Goal: Transaction & Acquisition: Purchase product/service

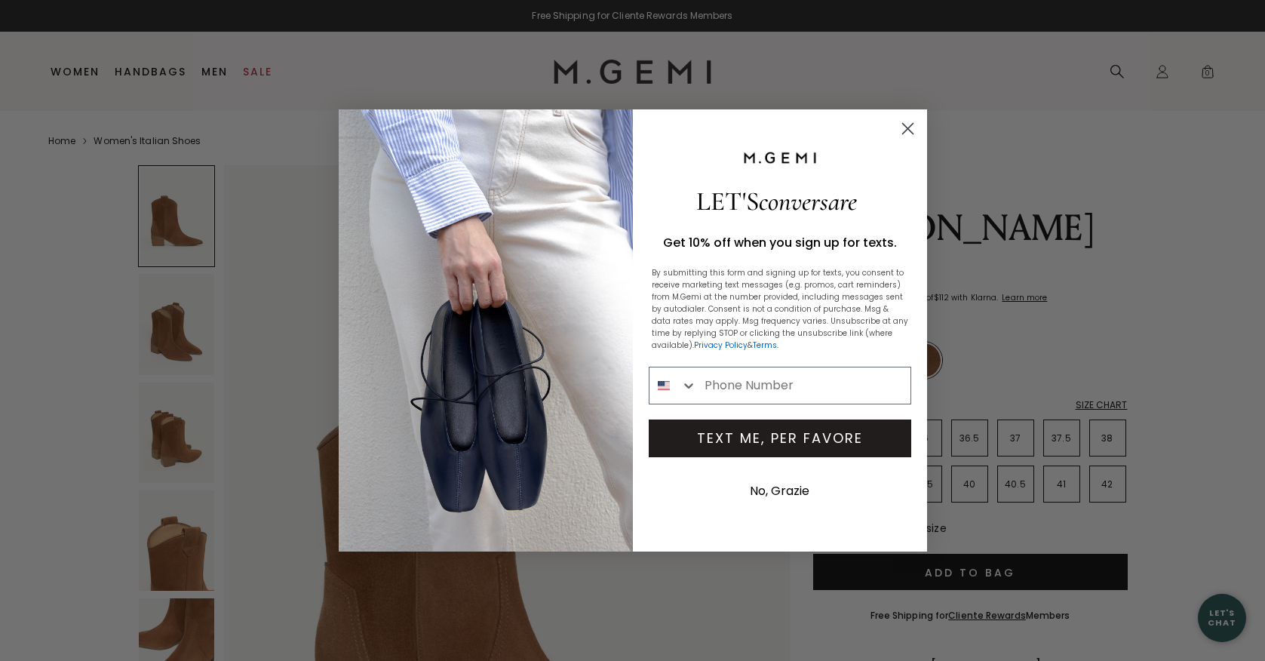
click at [905, 127] on icon "Close dialog" at bounding box center [907, 129] width 11 height 11
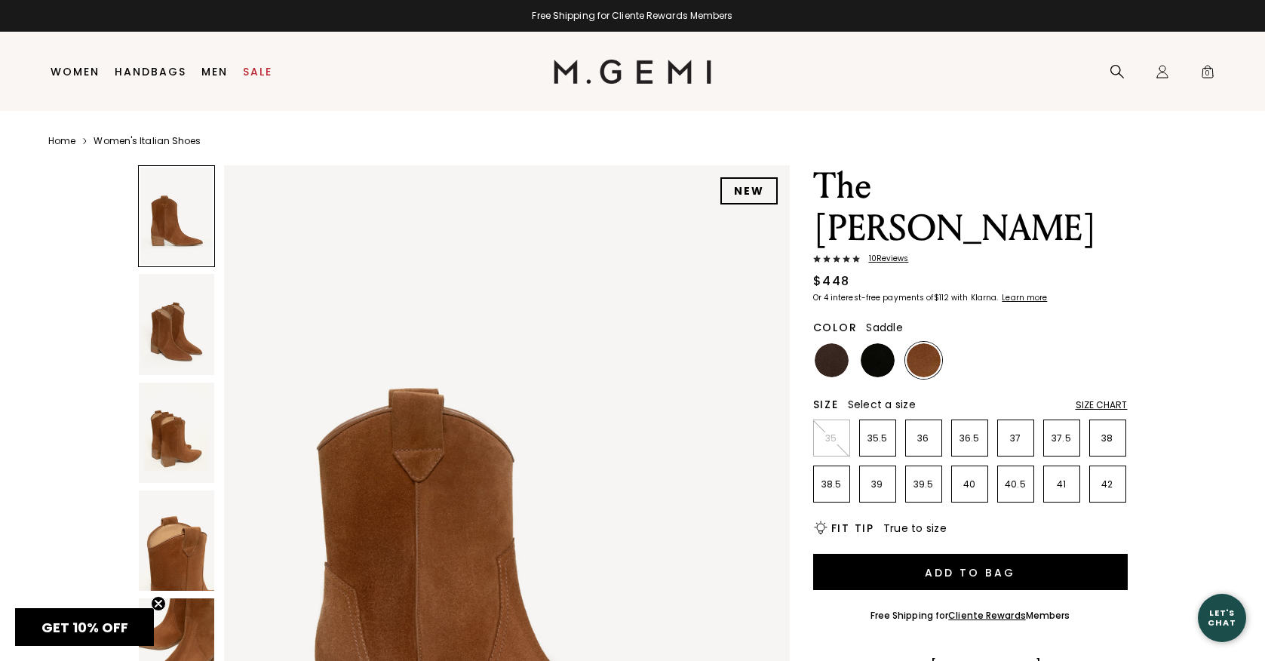
click at [185, 342] on img at bounding box center [176, 324] width 75 height 100
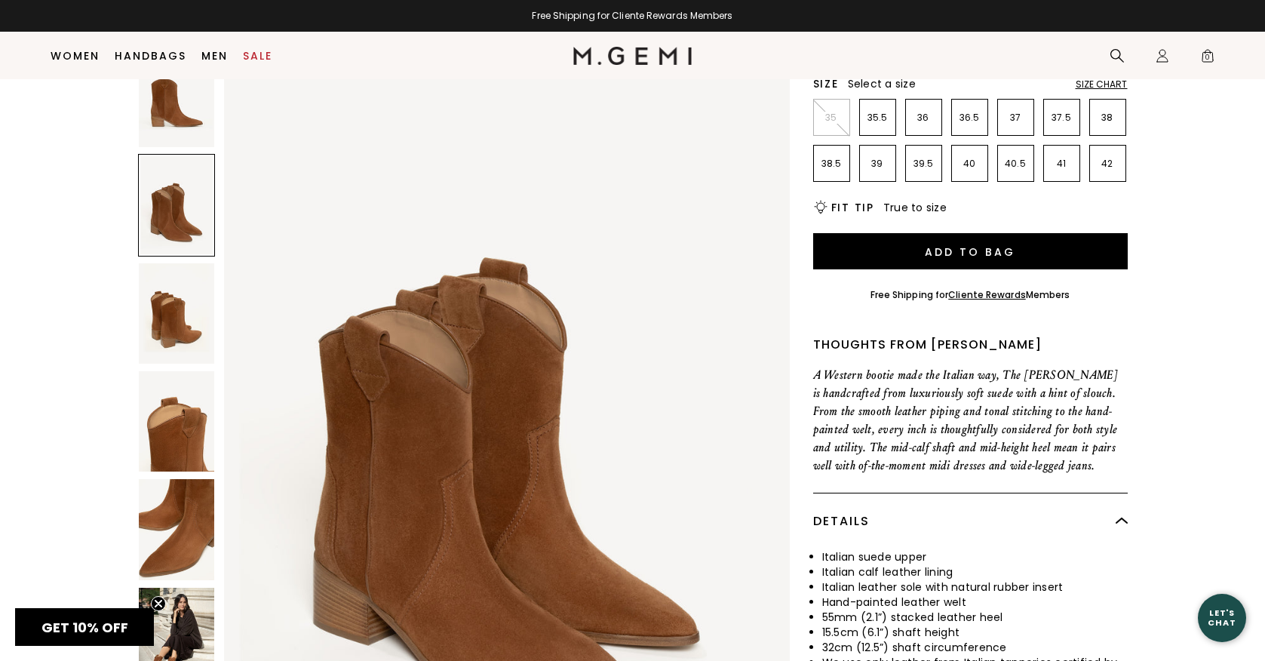
scroll to position [300, 0]
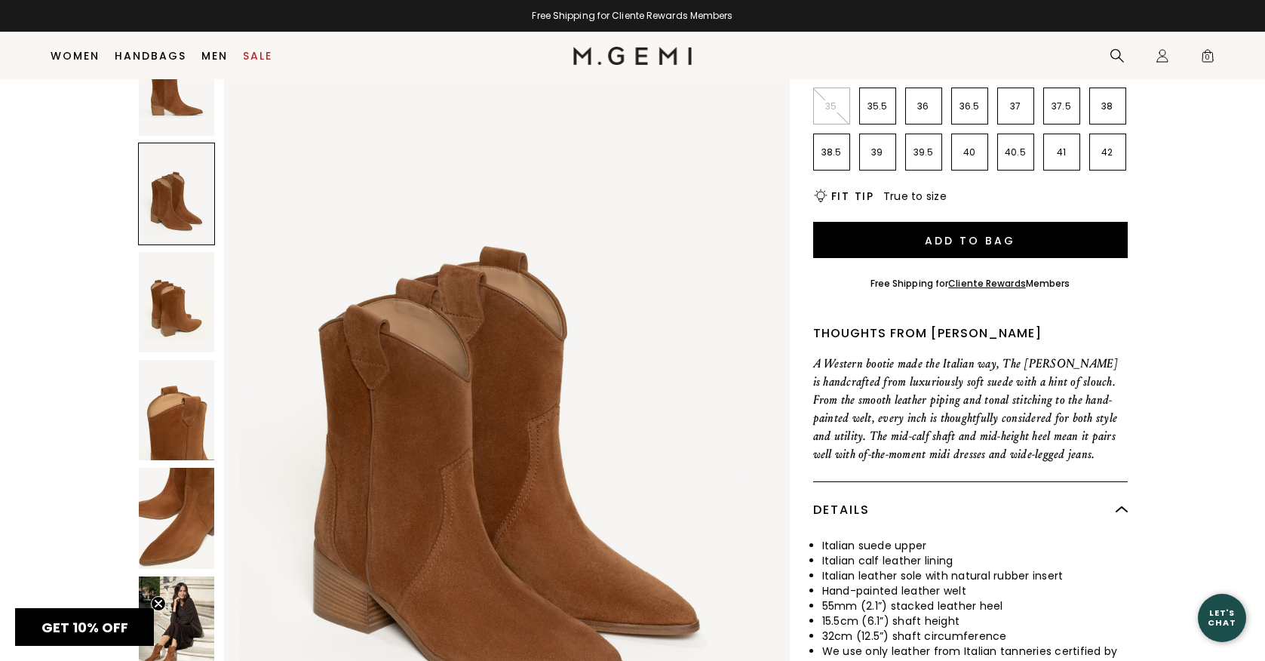
click at [170, 273] on img at bounding box center [176, 302] width 75 height 100
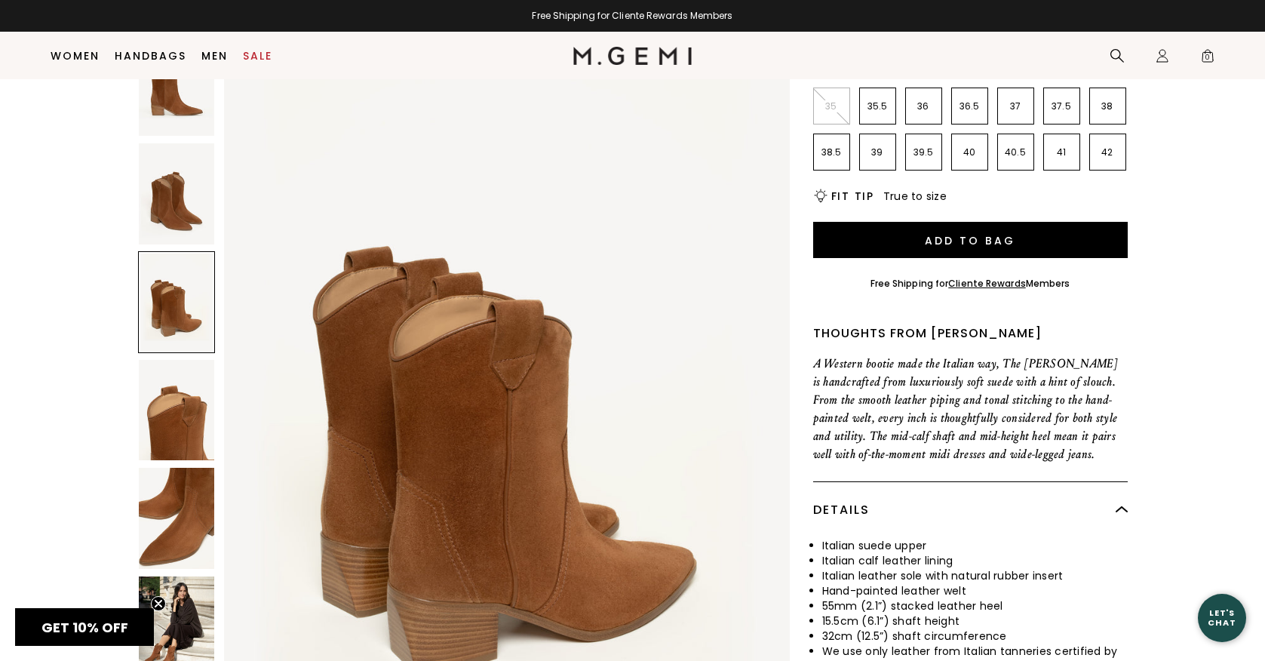
scroll to position [1539, 0]
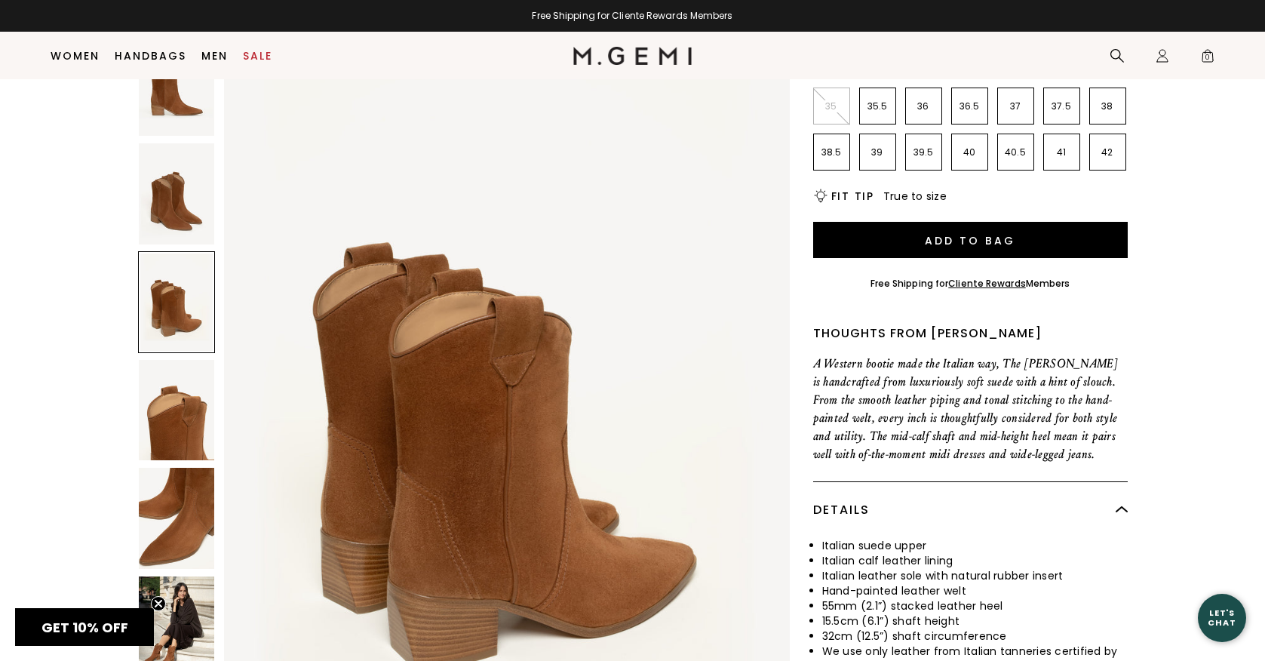
click at [183, 468] on img at bounding box center [176, 518] width 75 height 100
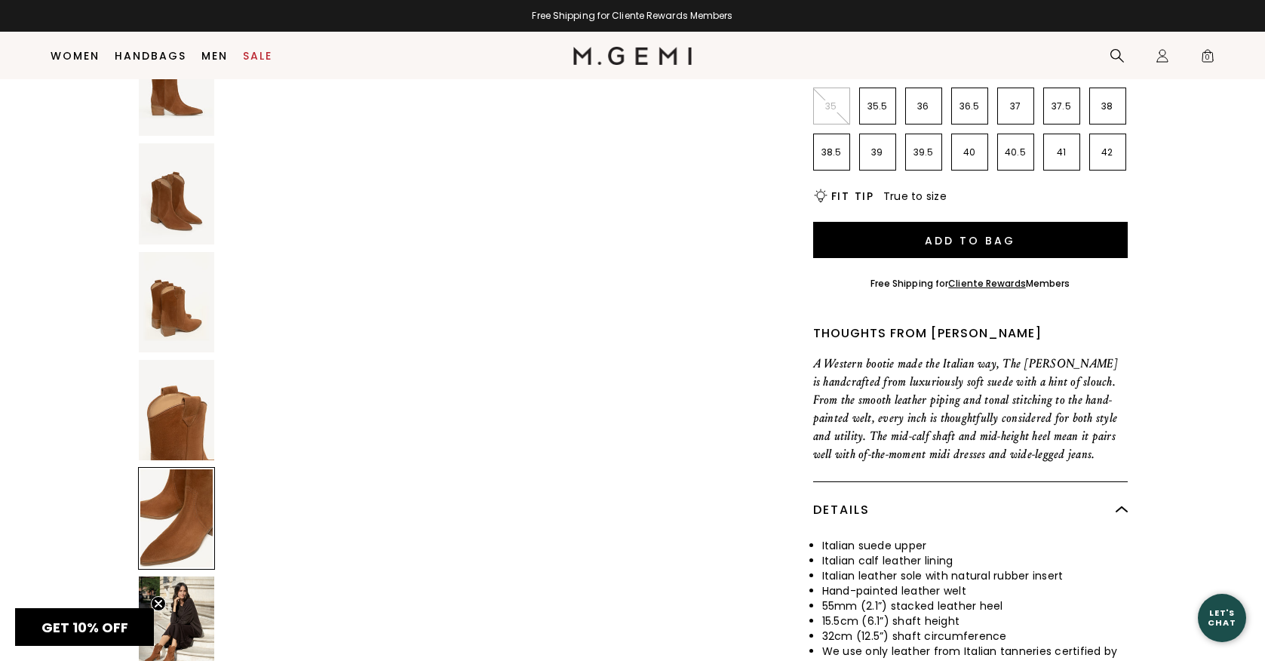
scroll to position [3077, 0]
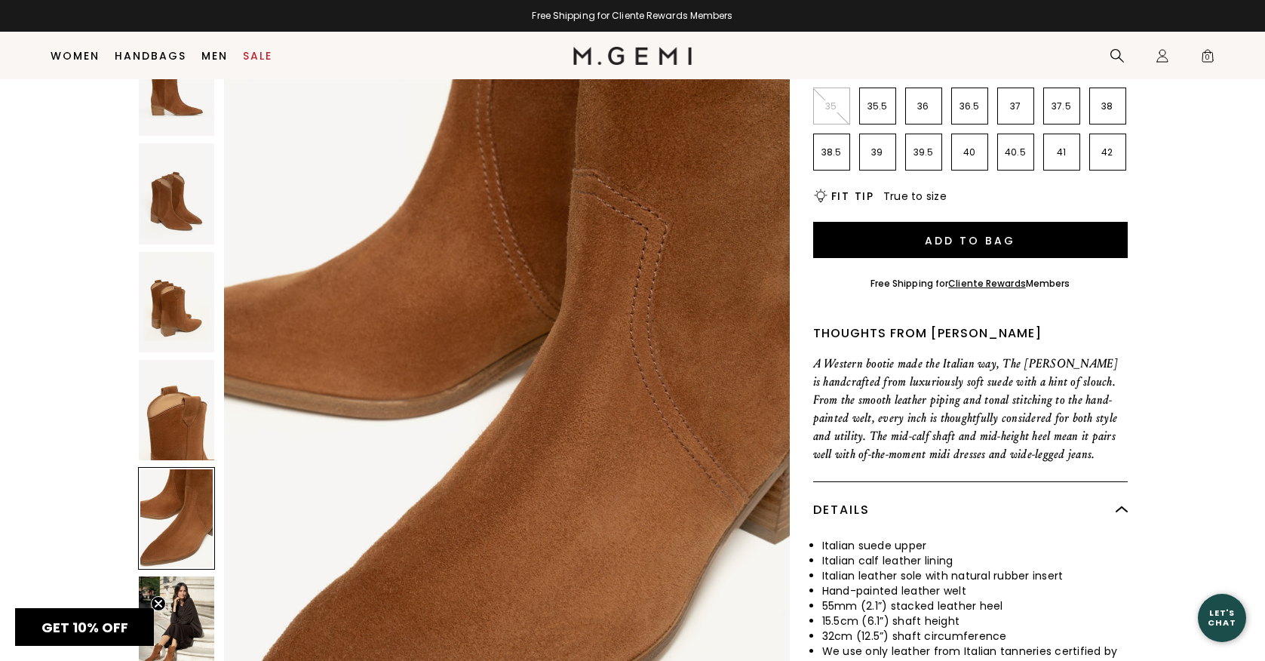
click at [178, 590] on img at bounding box center [176, 626] width 75 height 100
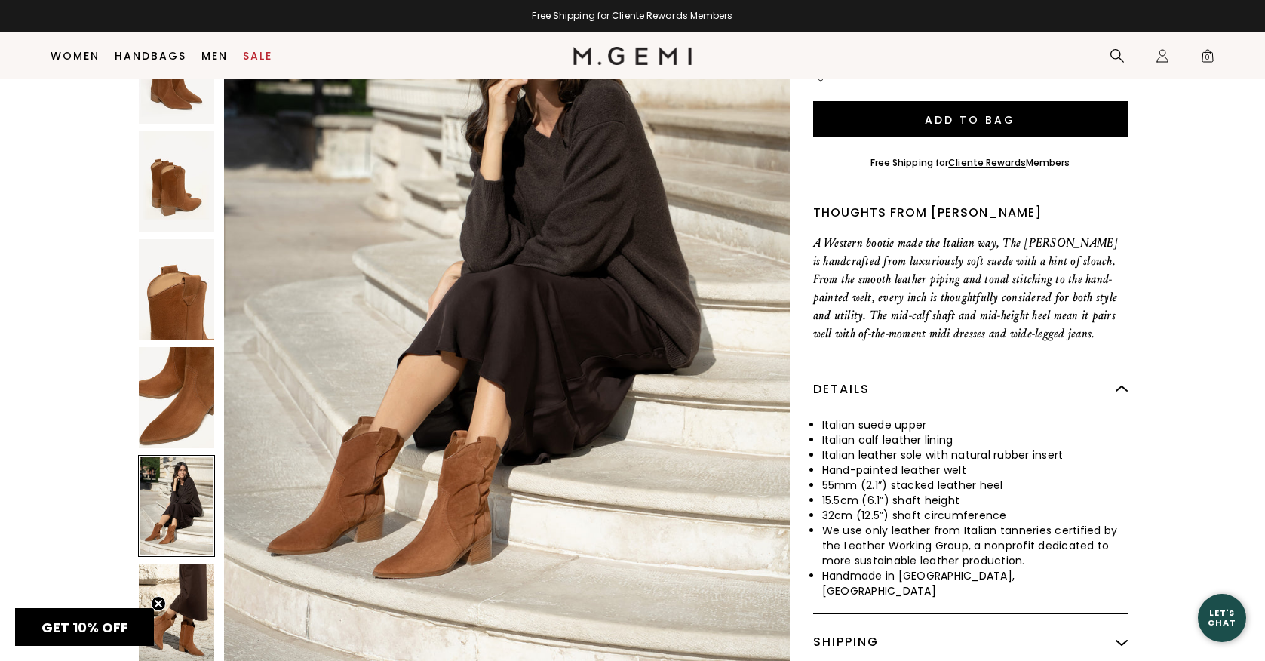
scroll to position [451, 0]
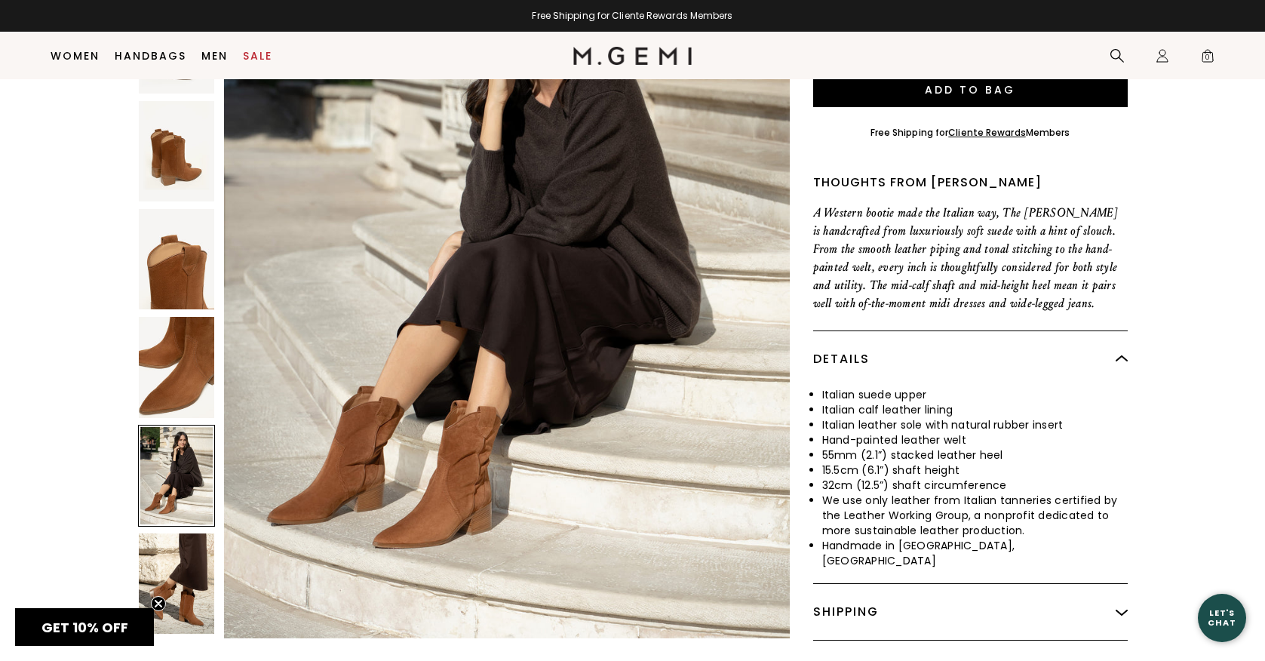
click at [186, 533] on img at bounding box center [176, 583] width 75 height 100
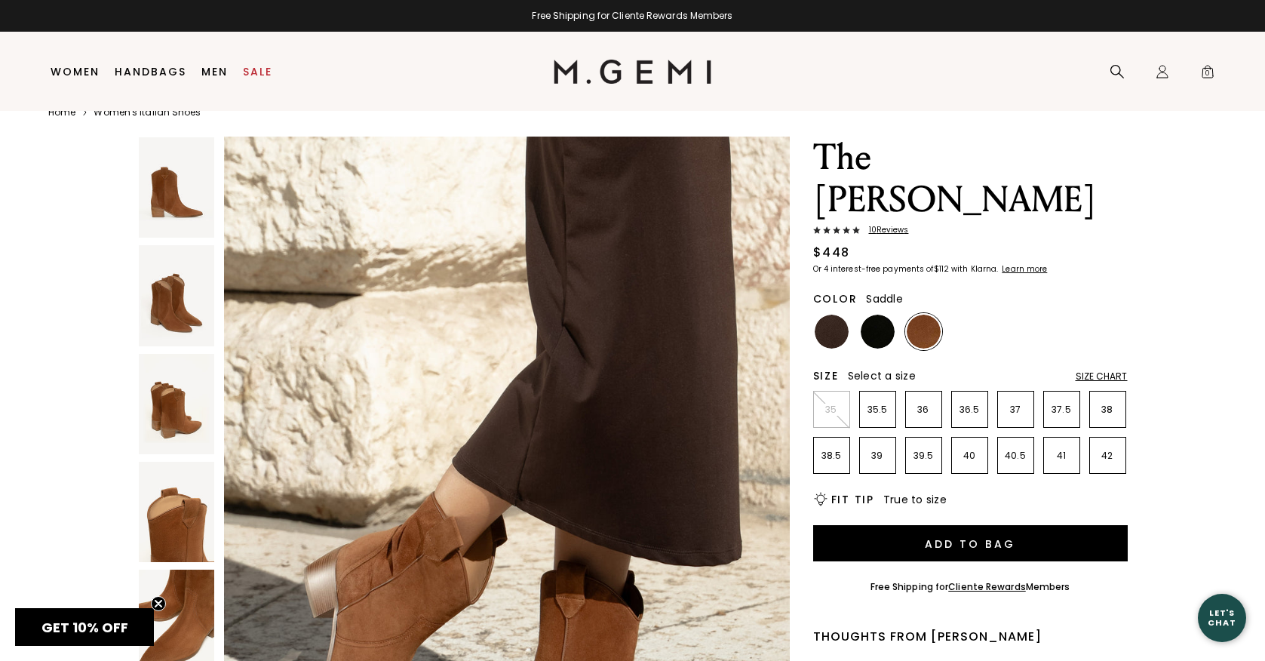
scroll to position [0, 0]
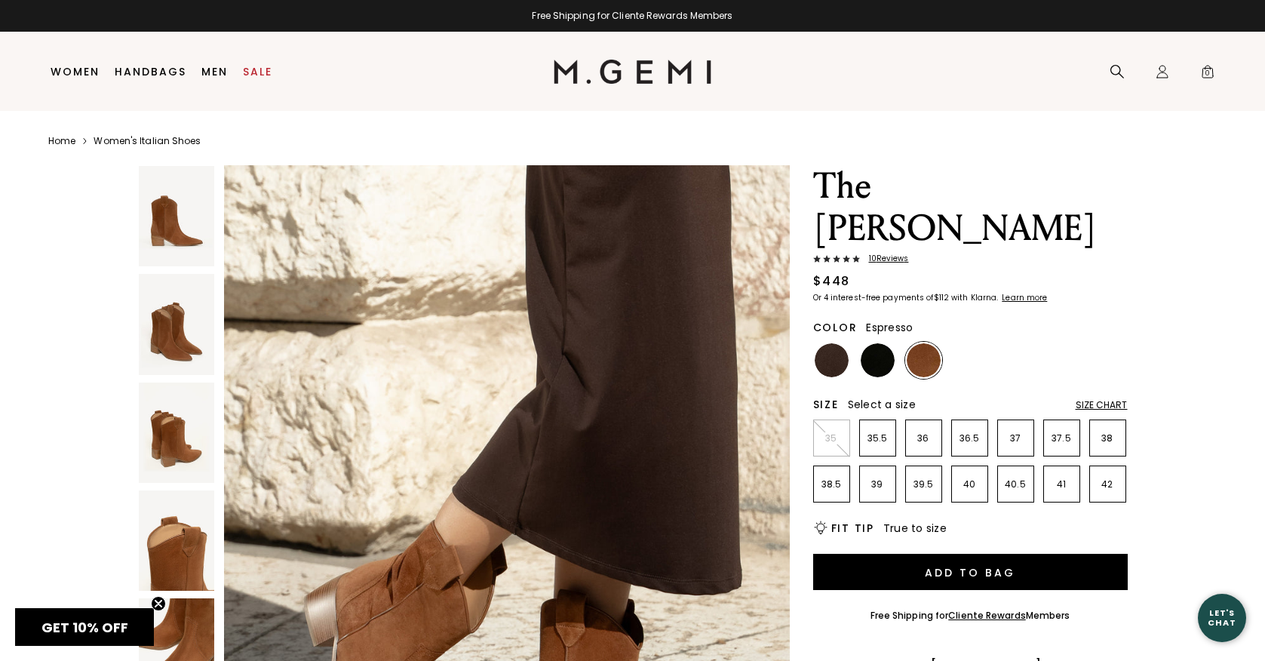
click at [828, 343] on img at bounding box center [832, 360] width 34 height 34
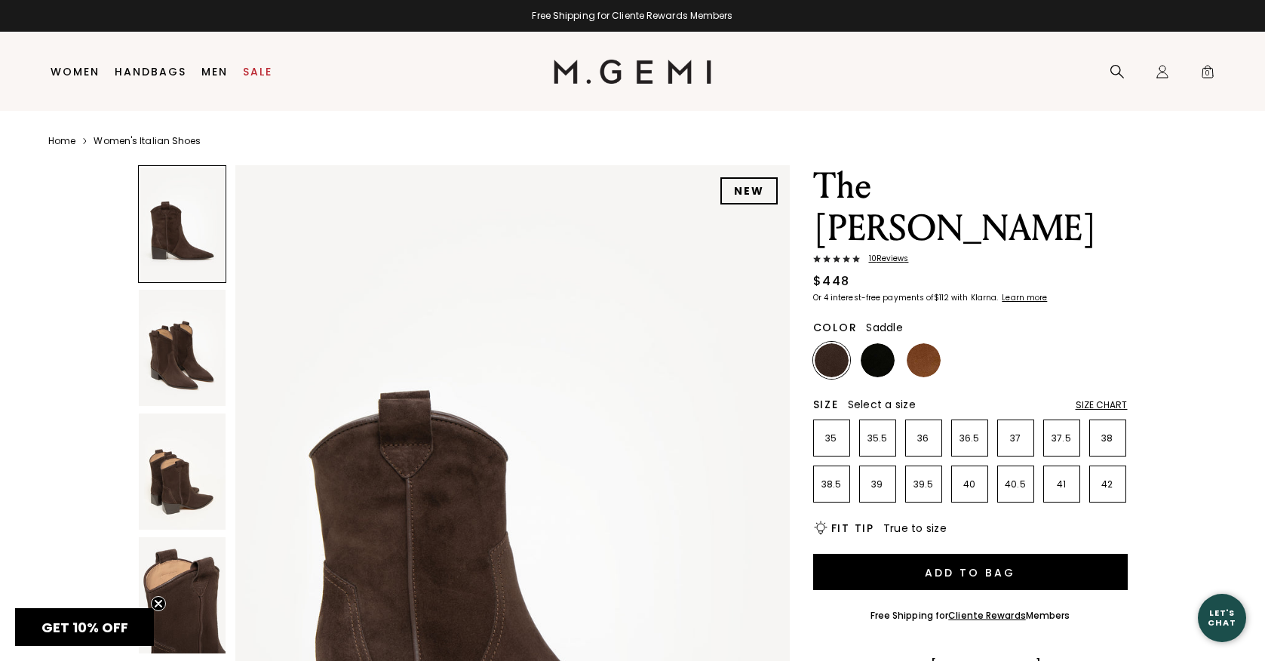
click at [928, 343] on img at bounding box center [924, 360] width 34 height 34
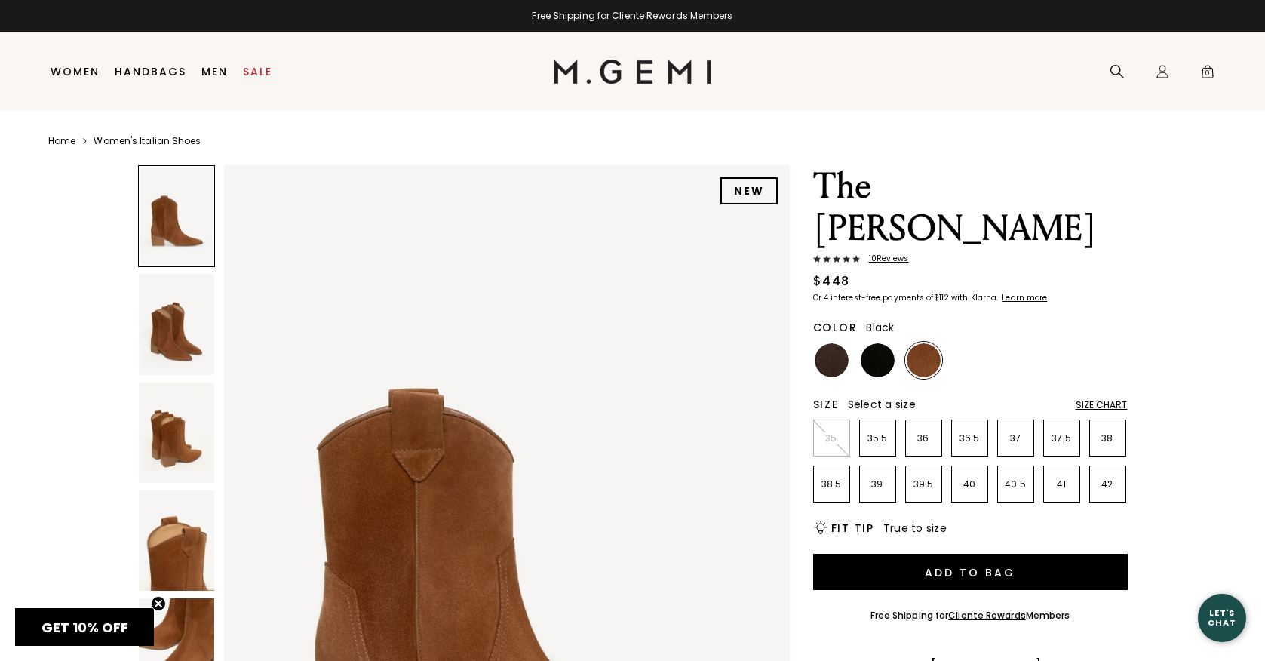
click at [880, 343] on img at bounding box center [878, 360] width 34 height 34
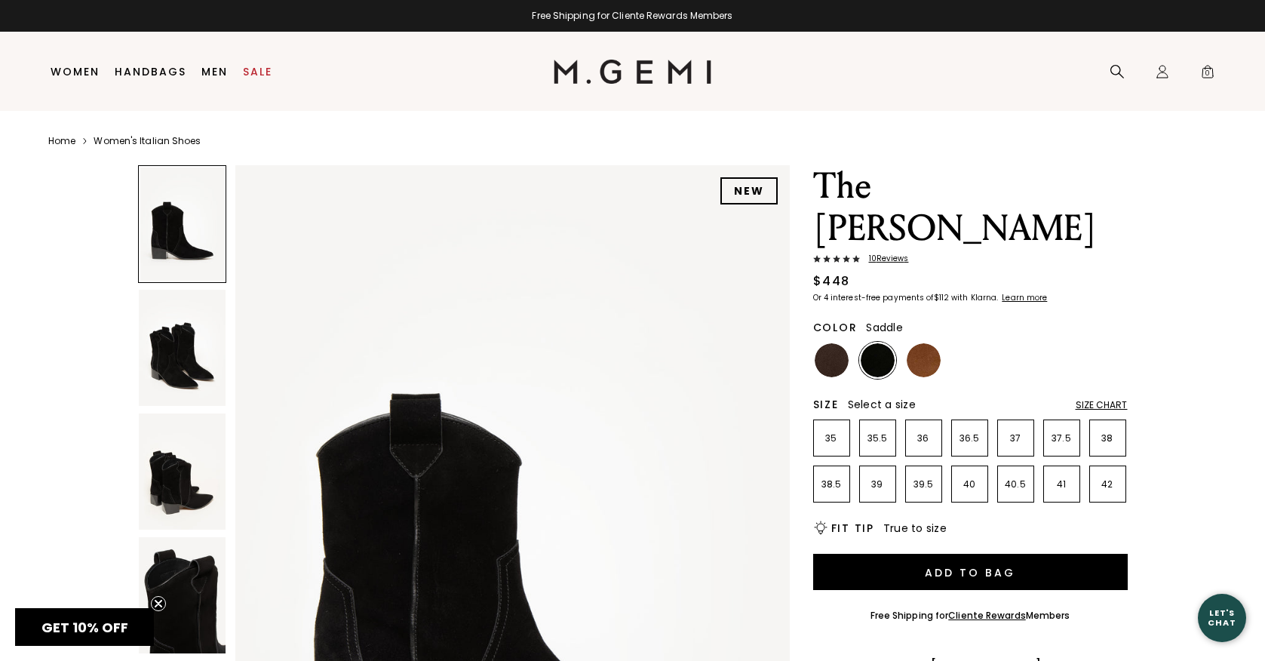
click at [925, 343] on img at bounding box center [924, 360] width 34 height 34
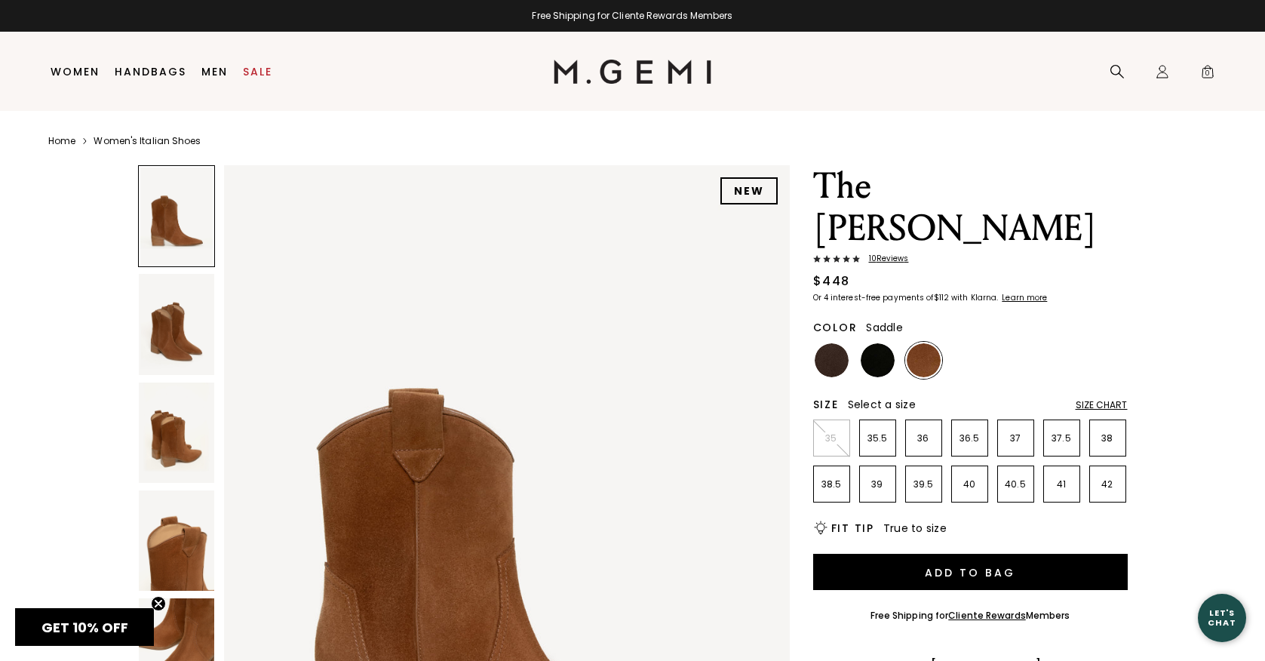
click at [887, 254] on span "10 Review s" at bounding box center [884, 258] width 49 height 9
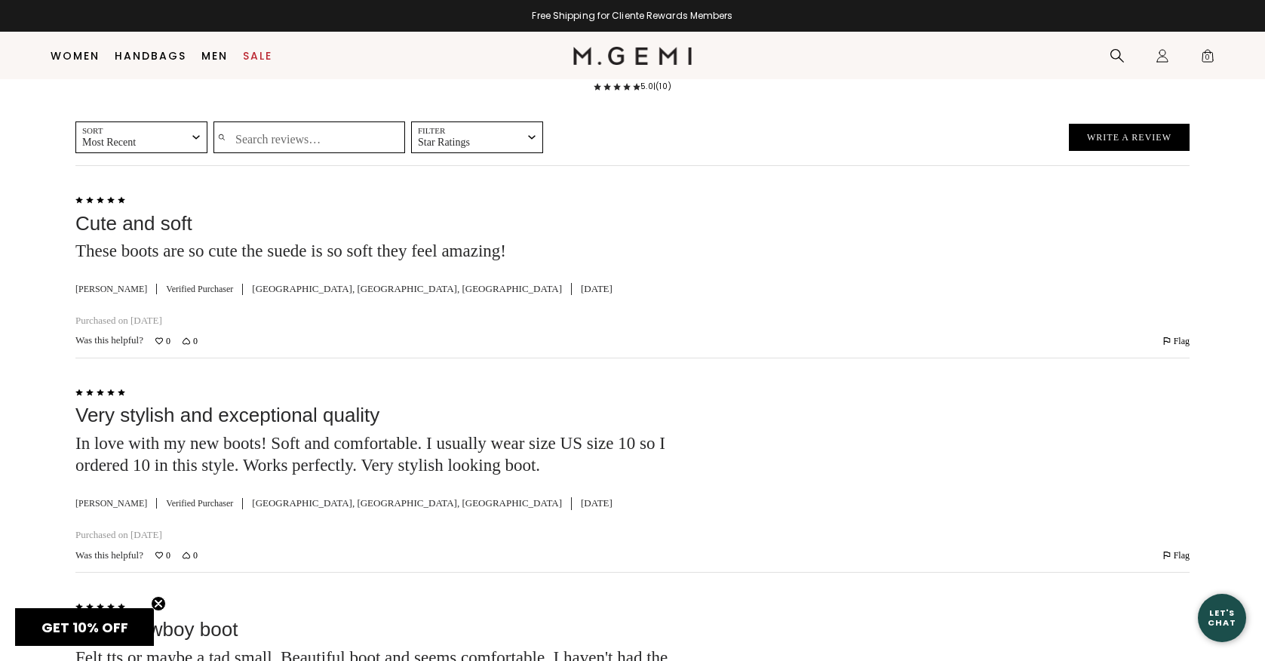
scroll to position [2778, 0]
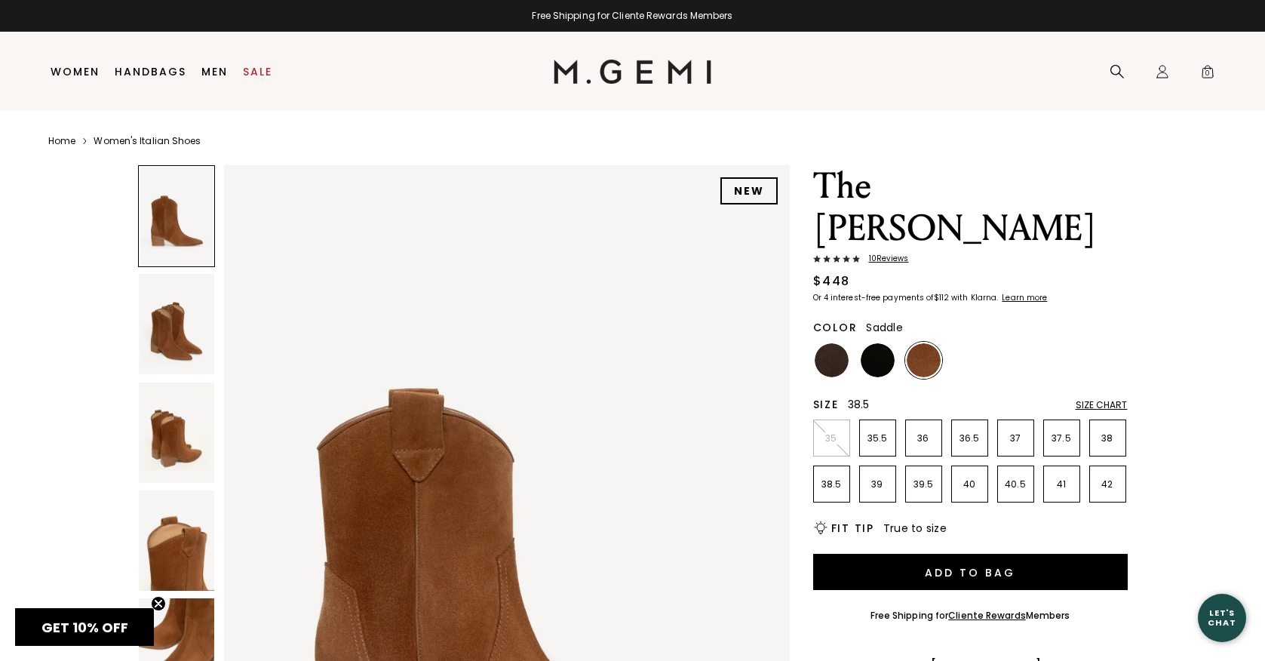
click at [828, 478] on p "38.5" at bounding box center [831, 484] width 35 height 12
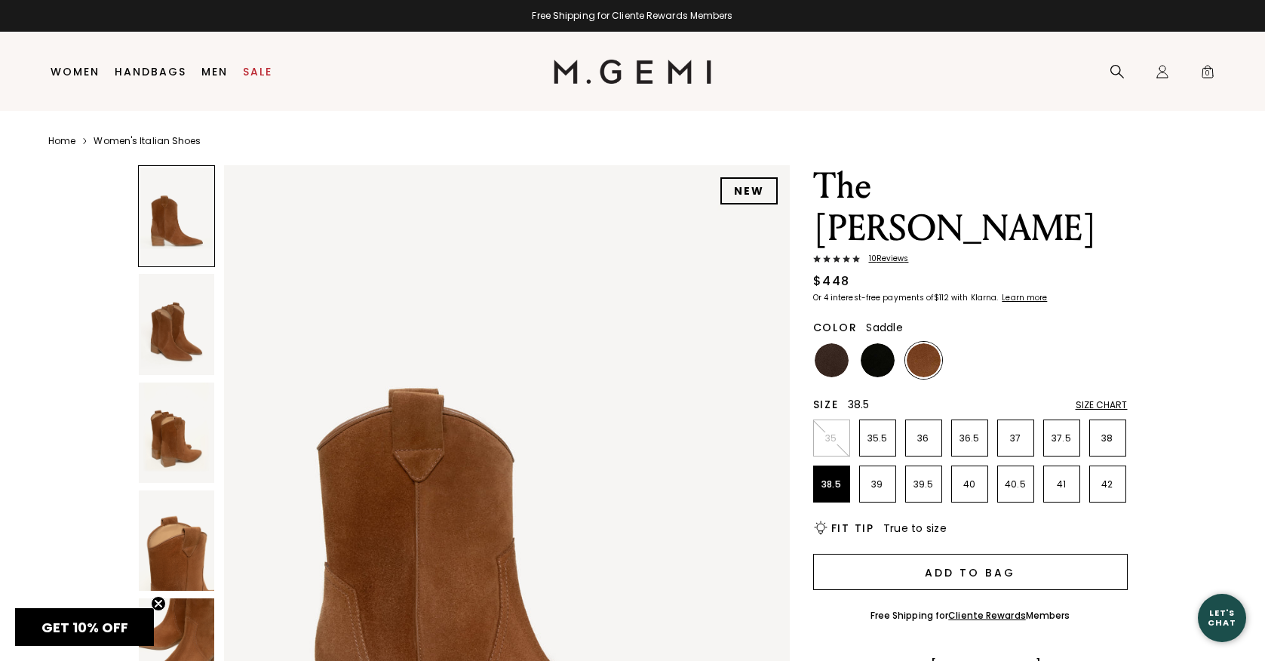
click at [954, 554] on button "Add to Bag" at bounding box center [970, 572] width 315 height 36
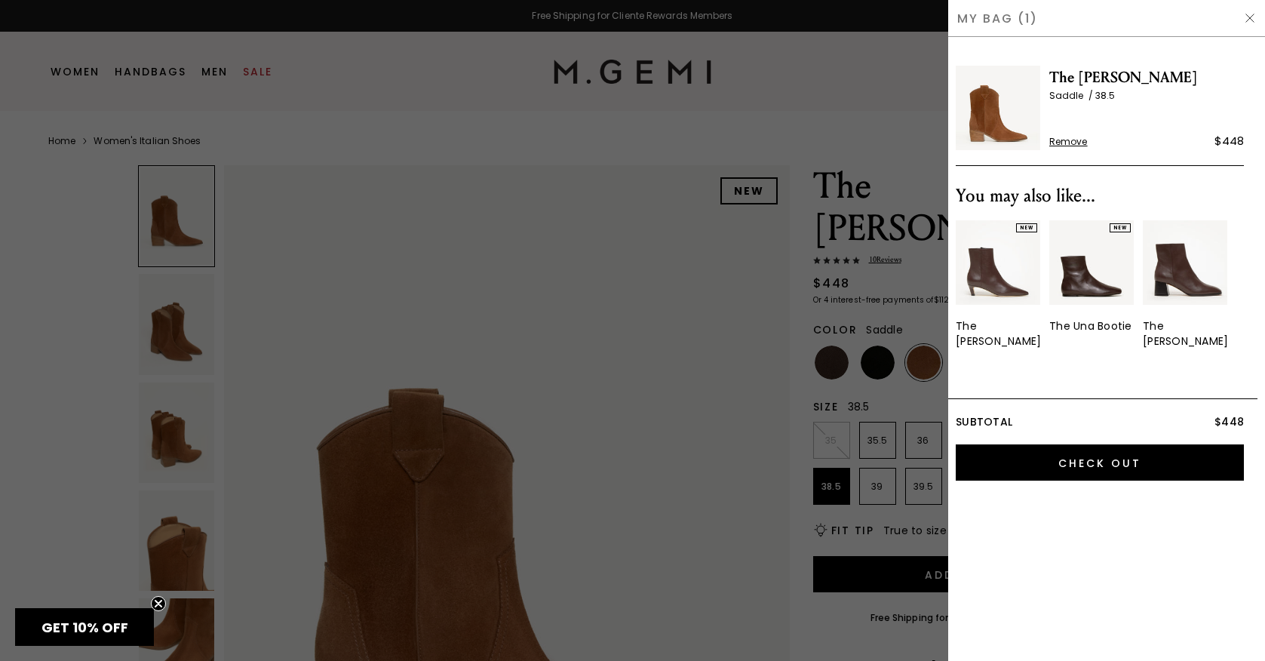
click at [1096, 284] on img at bounding box center [1091, 262] width 84 height 84
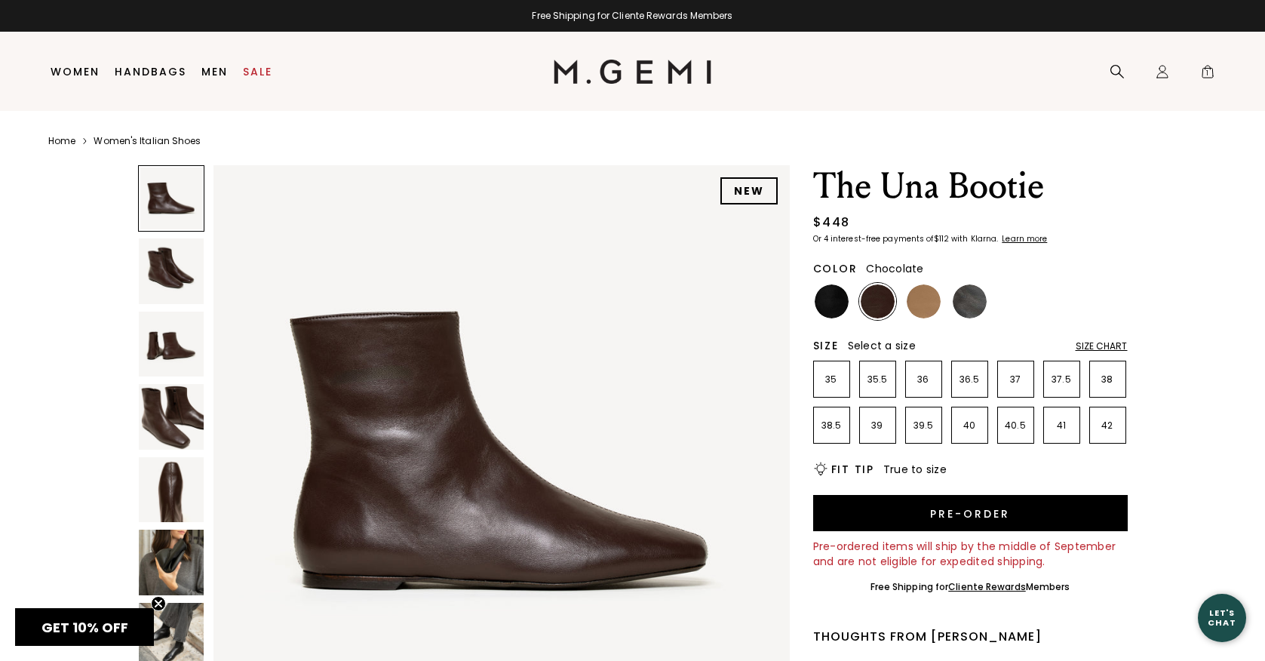
click at [163, 425] on img at bounding box center [171, 416] width 65 height 65
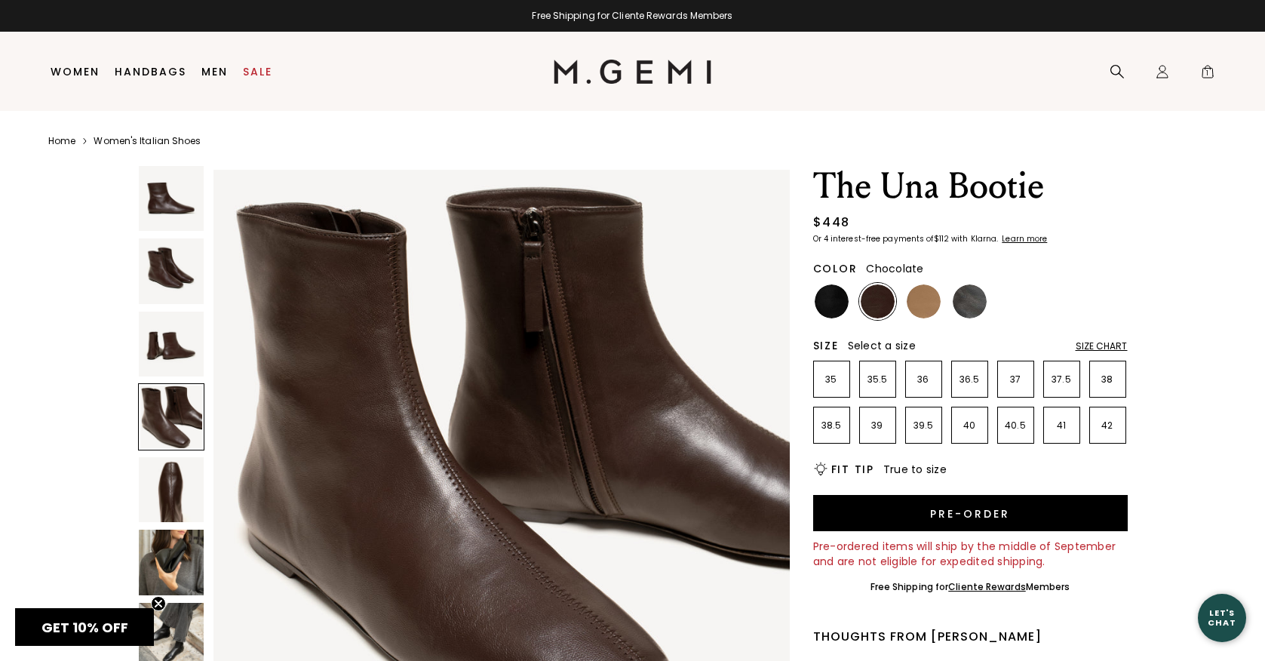
scroll to position [1773, 0]
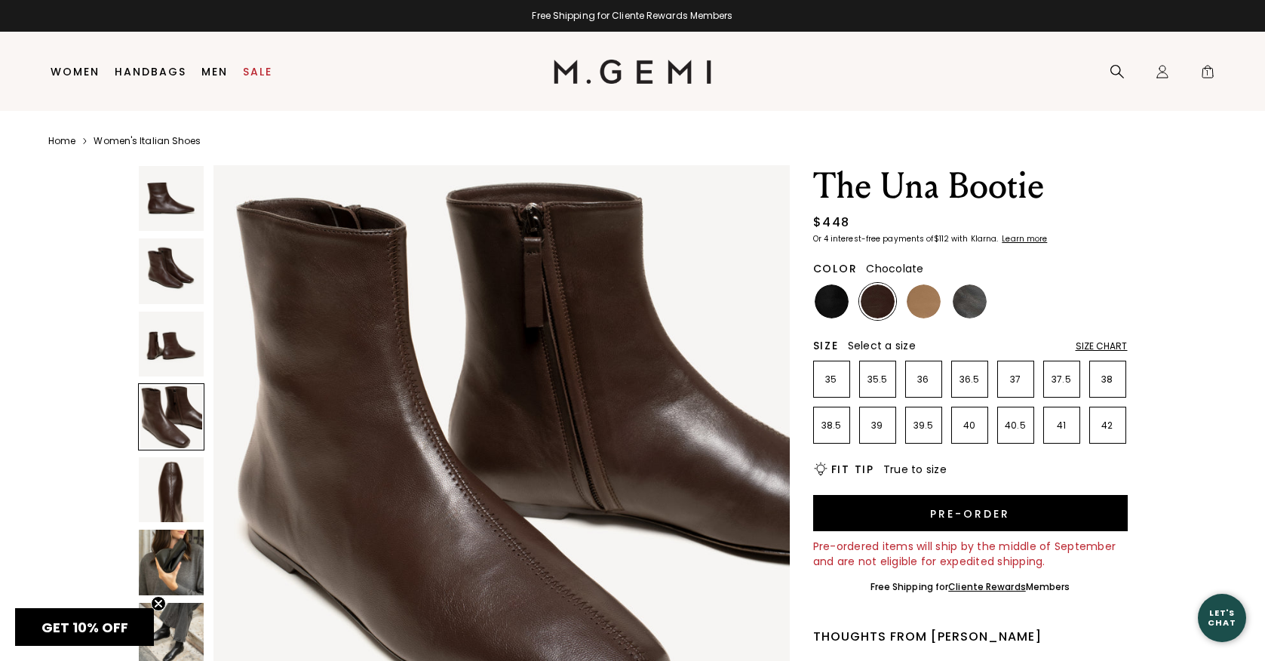
click at [1185, 452] on div "NEW The Una Bootie $448 Or 4 interest-free payments of $112 with Klarna Learn m…" at bounding box center [632, 650] width 1168 height 971
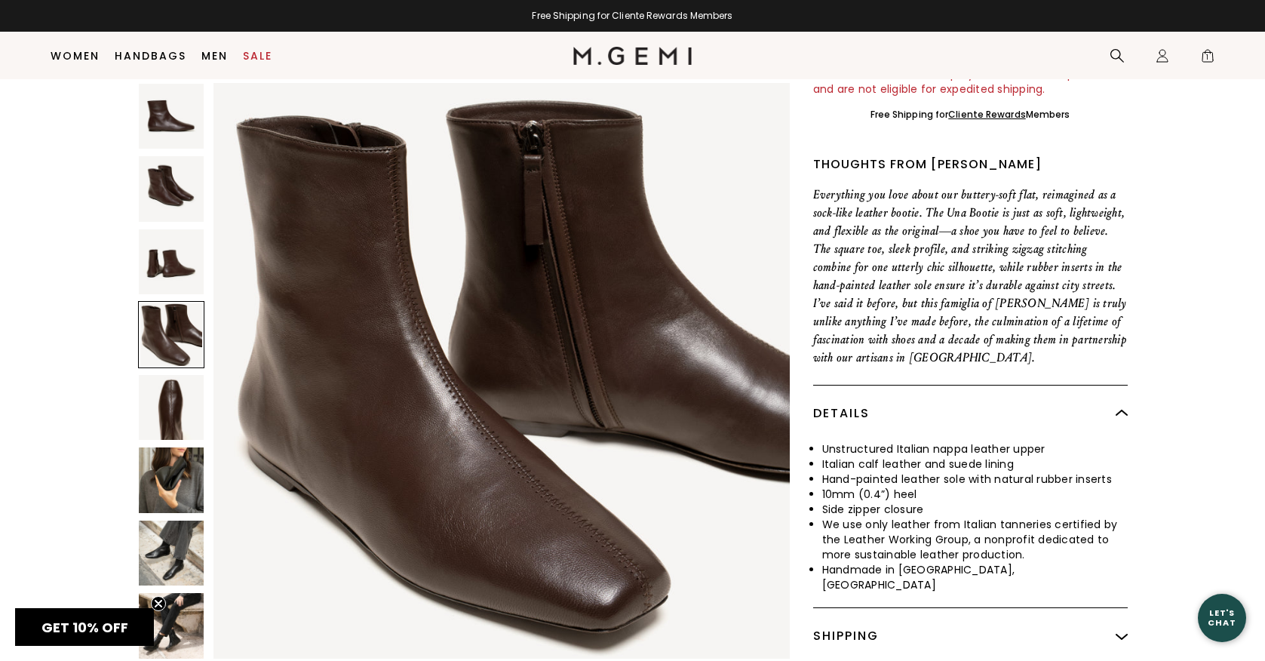
scroll to position [451, 0]
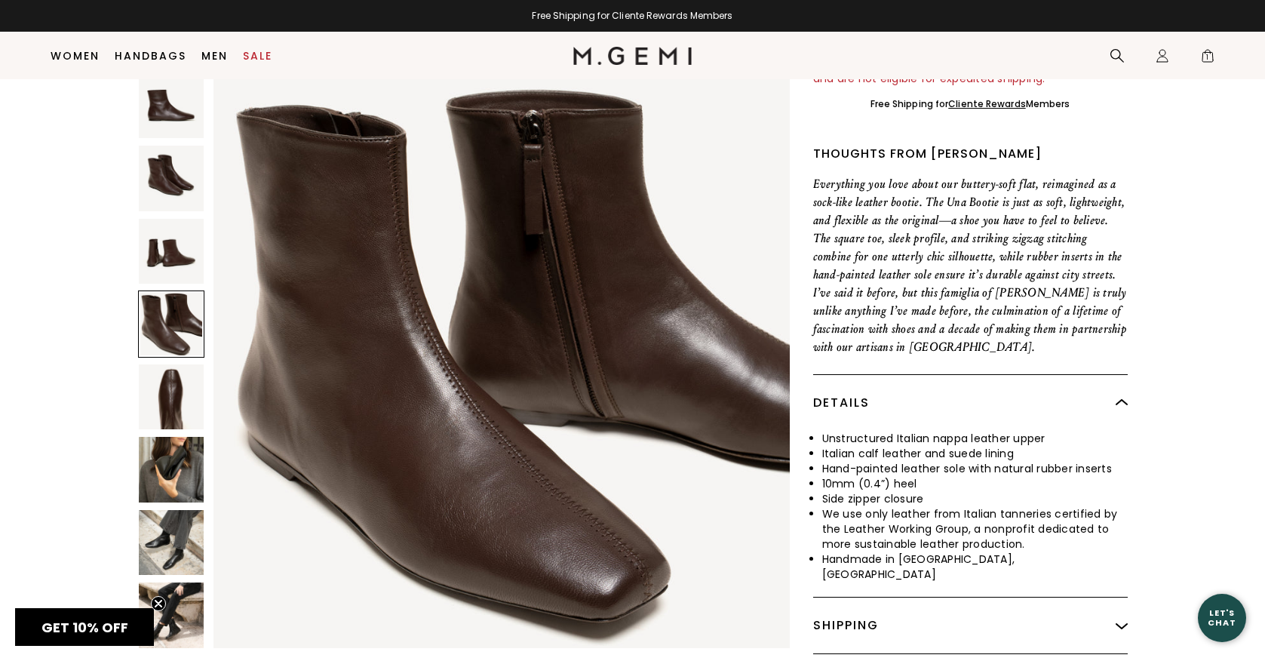
click at [164, 154] on img at bounding box center [171, 178] width 65 height 65
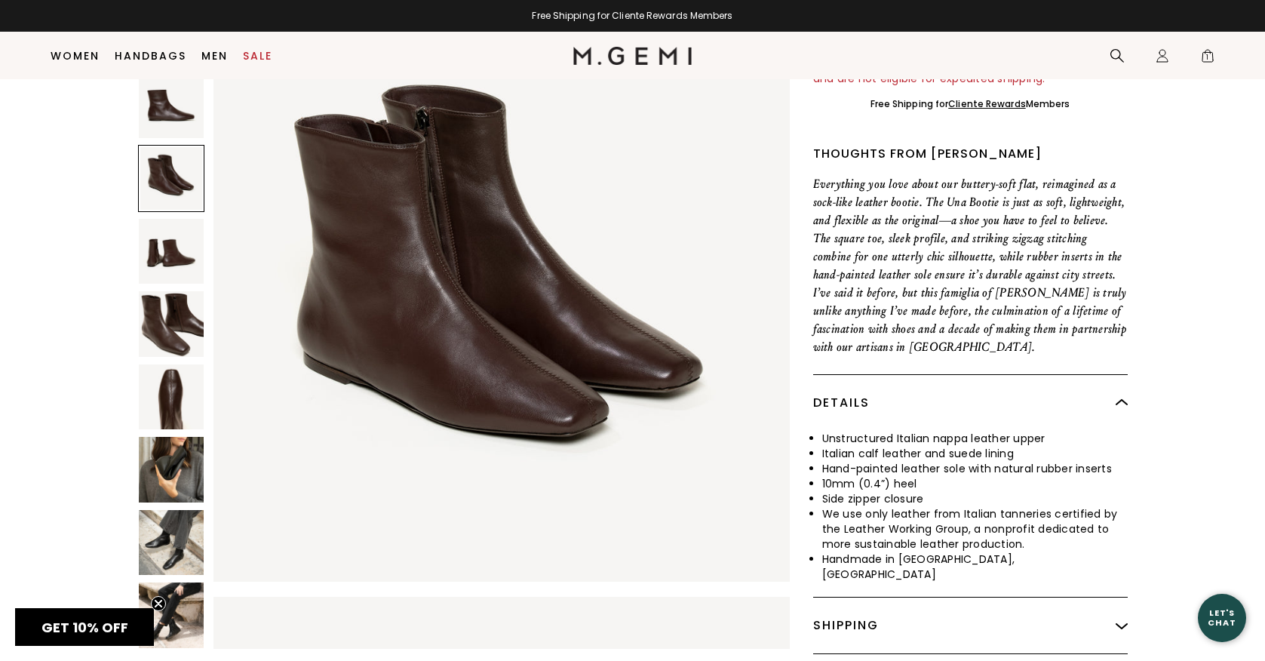
scroll to position [591, 0]
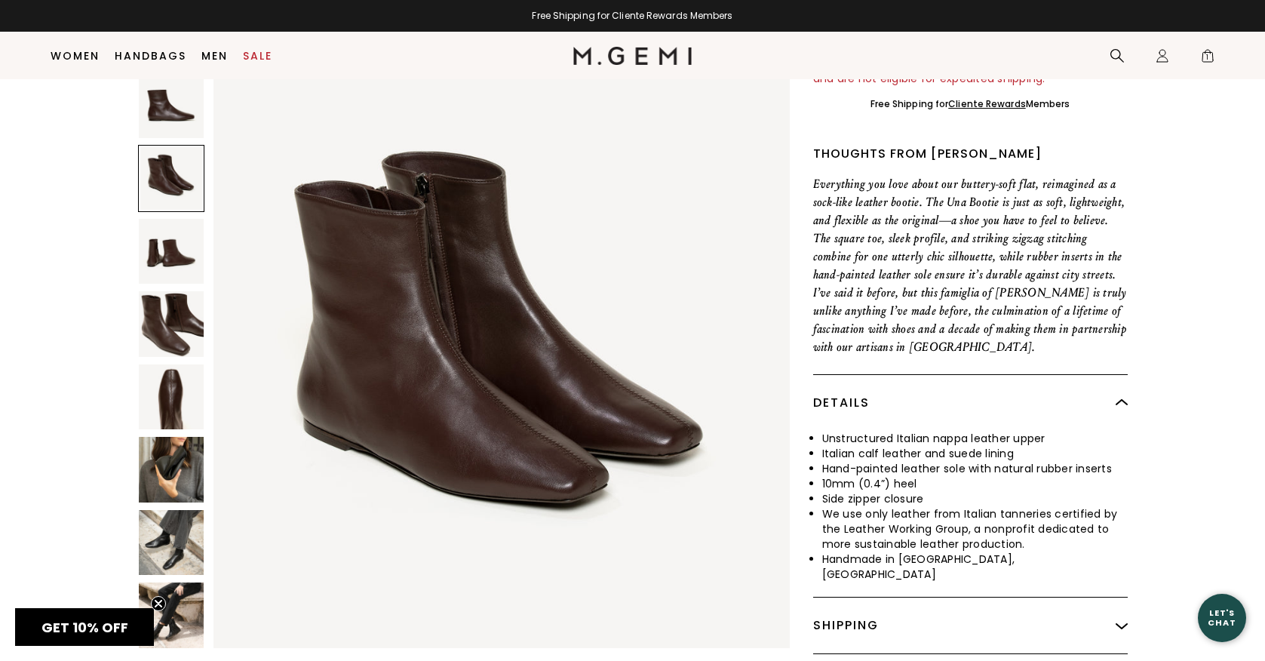
click at [171, 243] on img at bounding box center [171, 251] width 65 height 65
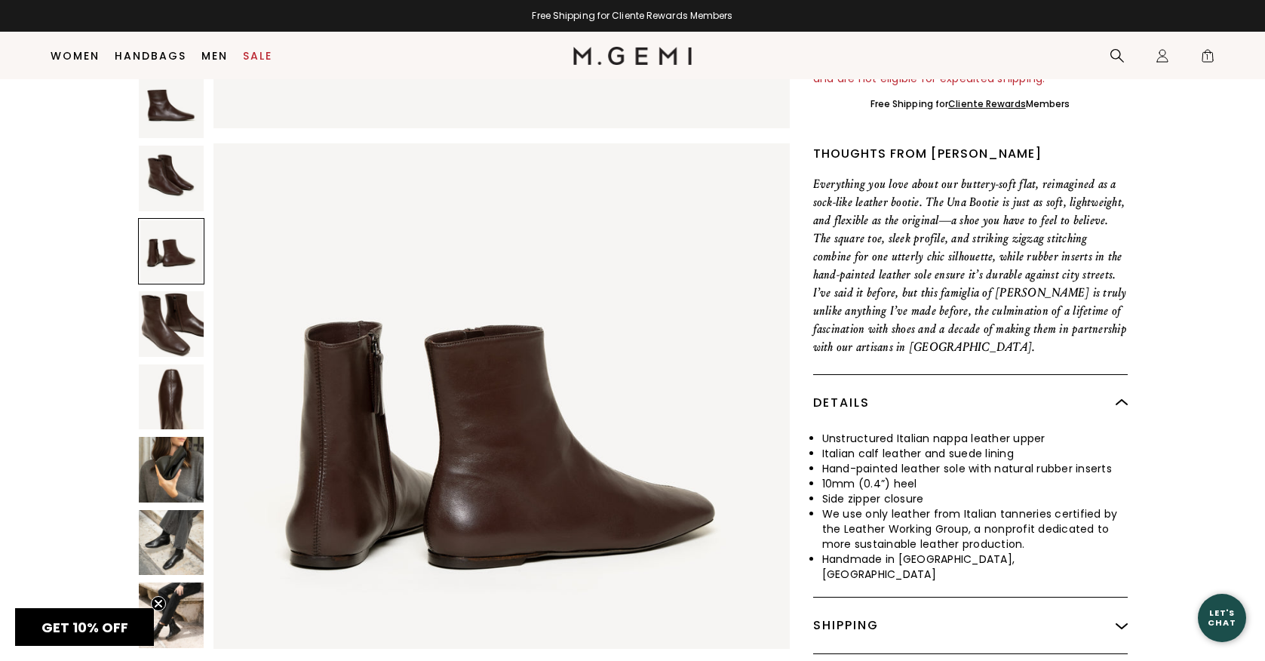
scroll to position [1182, 0]
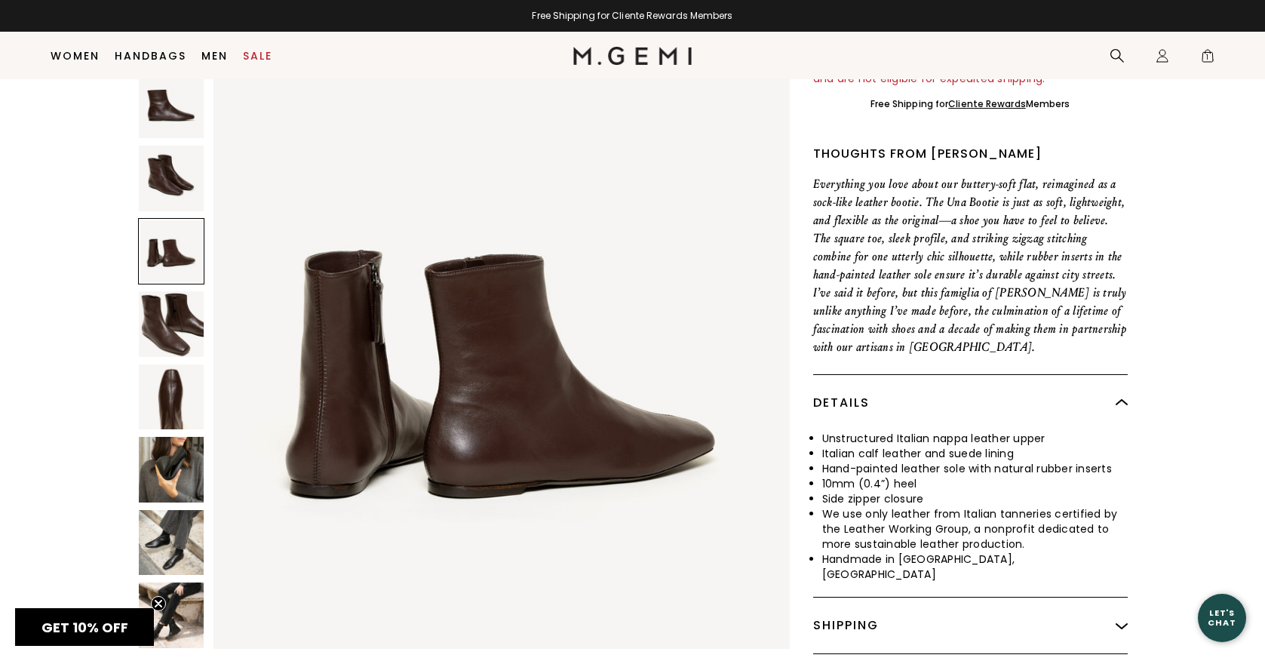
click at [170, 321] on img at bounding box center [171, 323] width 65 height 65
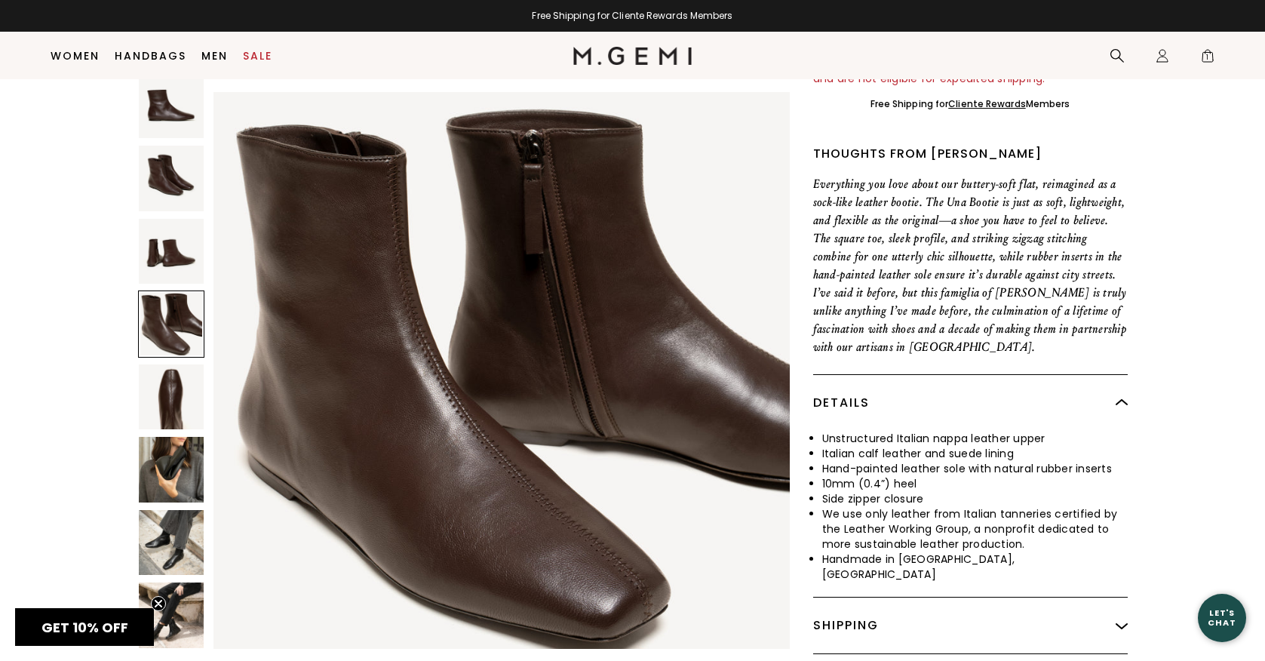
scroll to position [1773, 0]
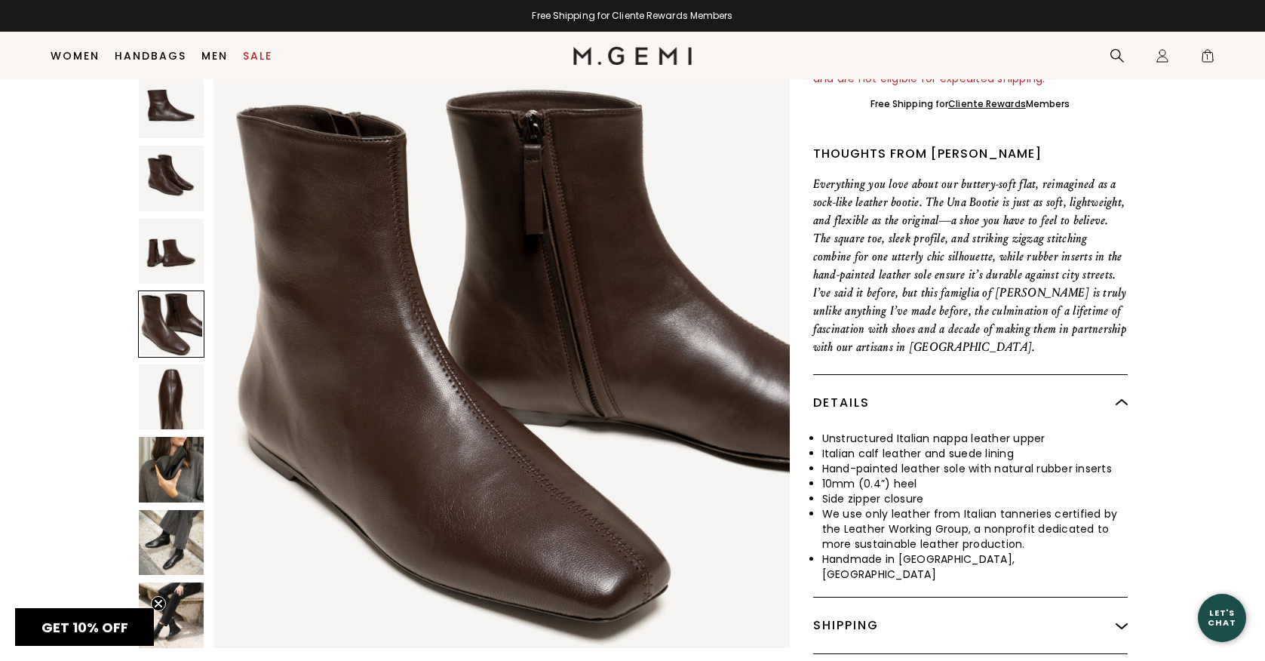
click at [172, 388] on img at bounding box center [171, 396] width 65 height 65
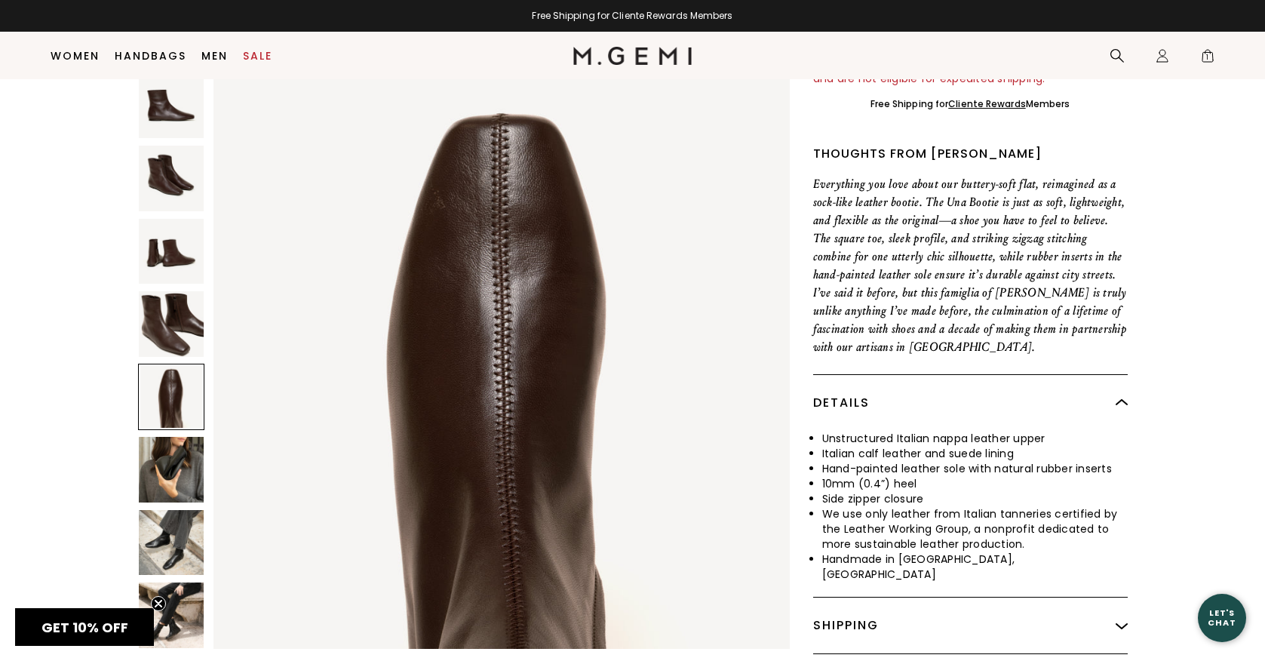
click at [180, 462] on img at bounding box center [171, 469] width 65 height 65
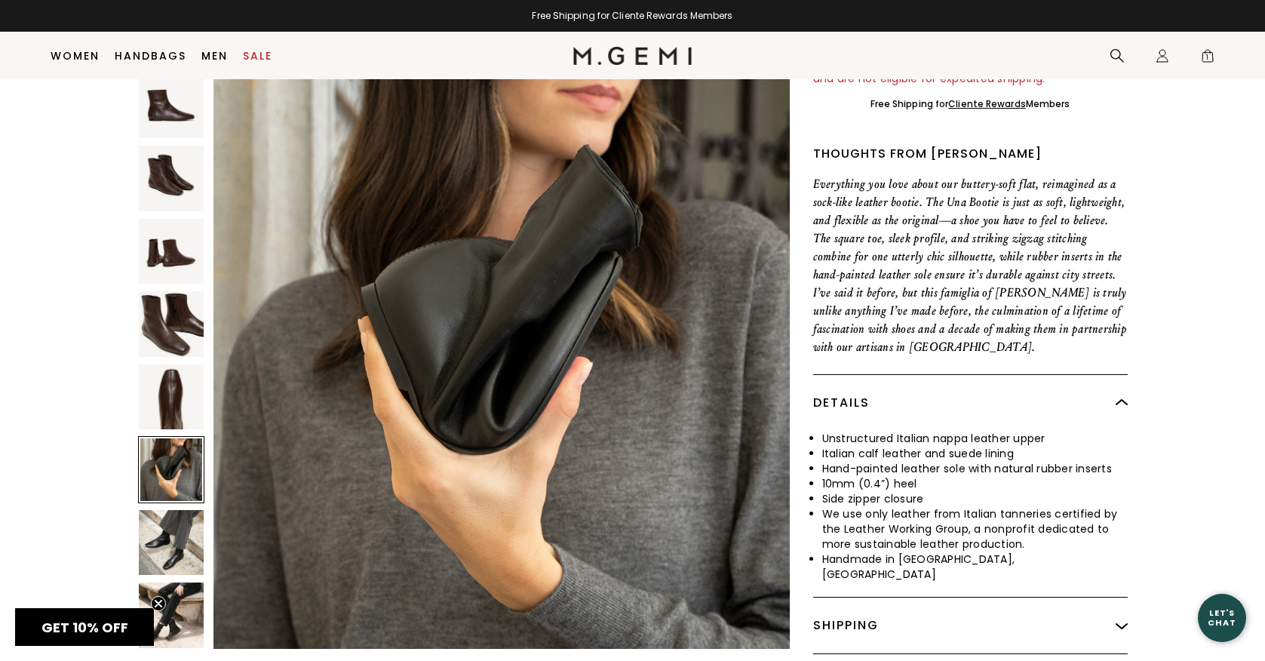
scroll to position [2955, 0]
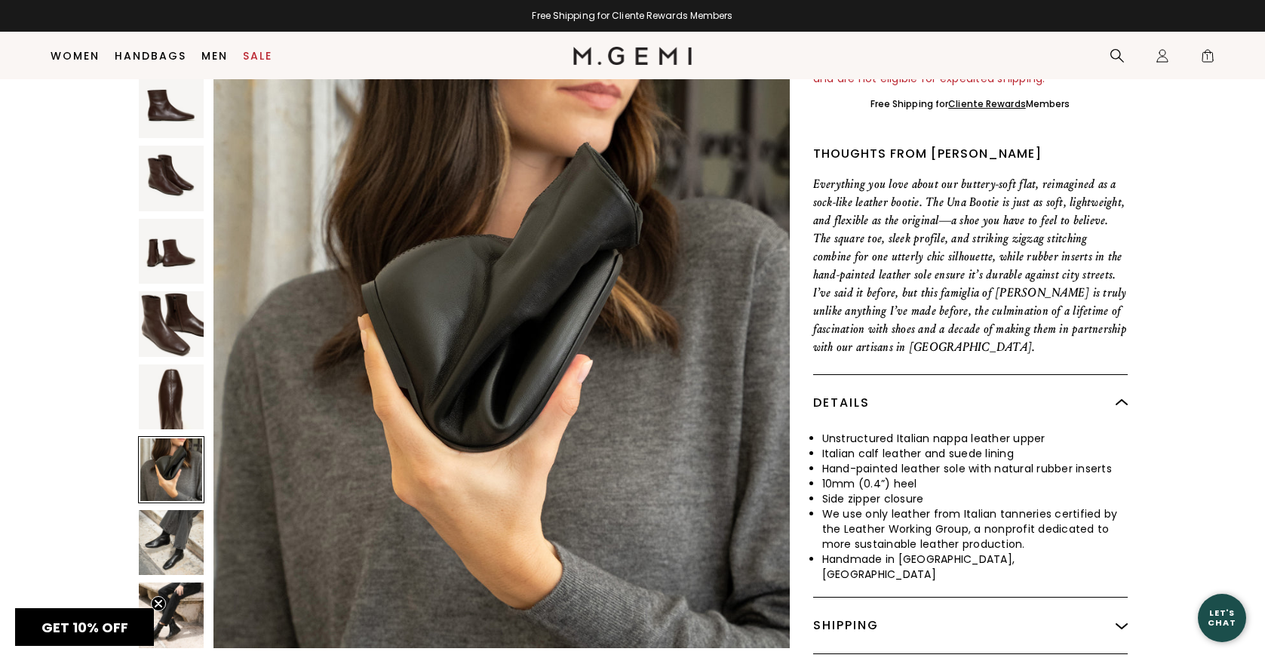
click at [180, 531] on img at bounding box center [171, 542] width 65 height 65
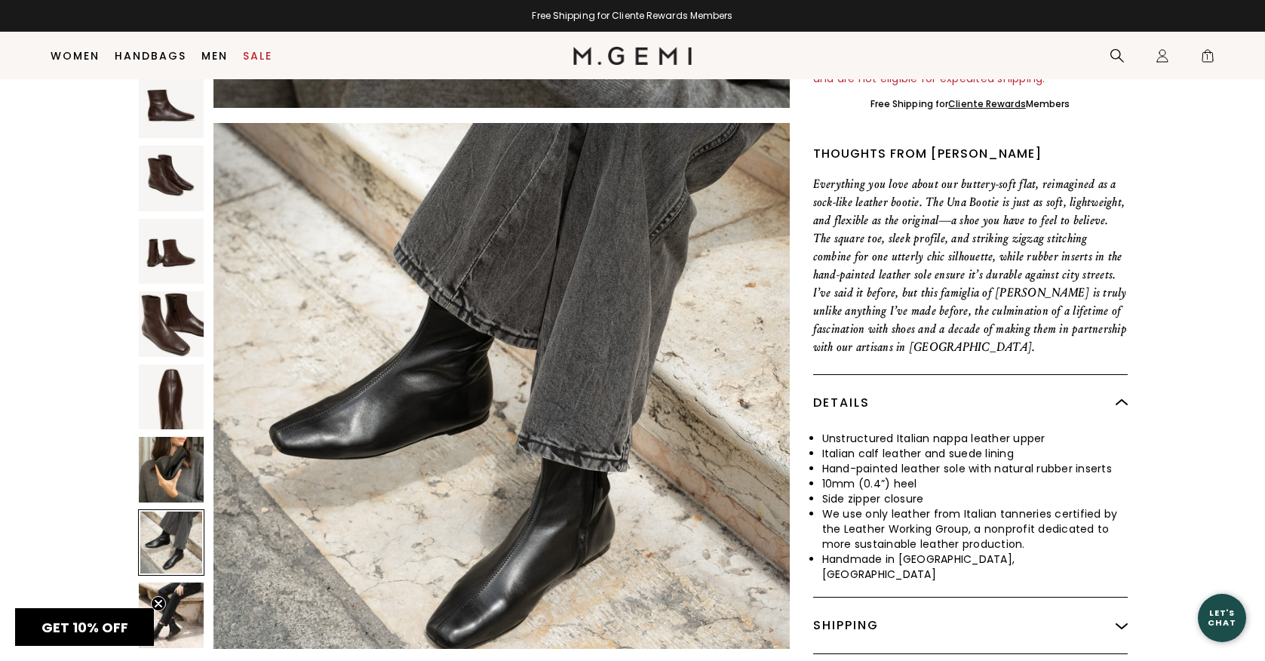
scroll to position [3546, 0]
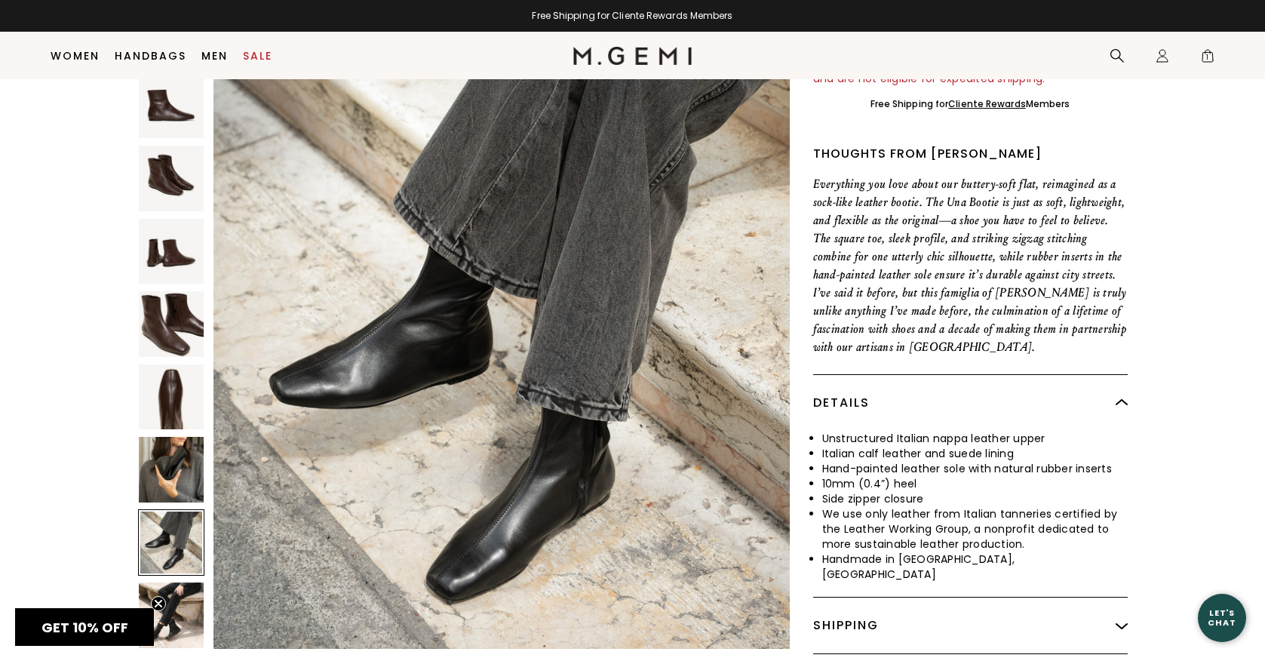
click at [160, 597] on circle "Close teaser" at bounding box center [159, 604] width 14 height 14
click at [1201, 161] on div "NEW The Una Bootie $448 Or 4 interest-free payments of $112 with Klarna Learn m…" at bounding box center [632, 167] width 1168 height 971
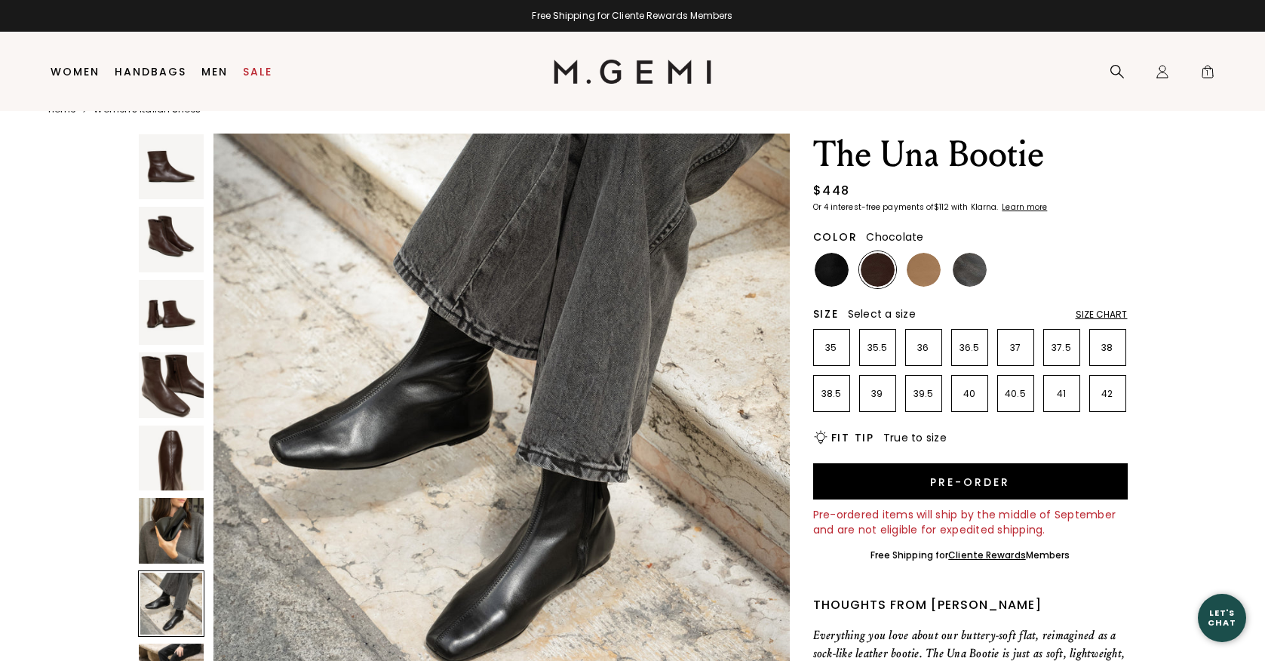
scroll to position [0, 0]
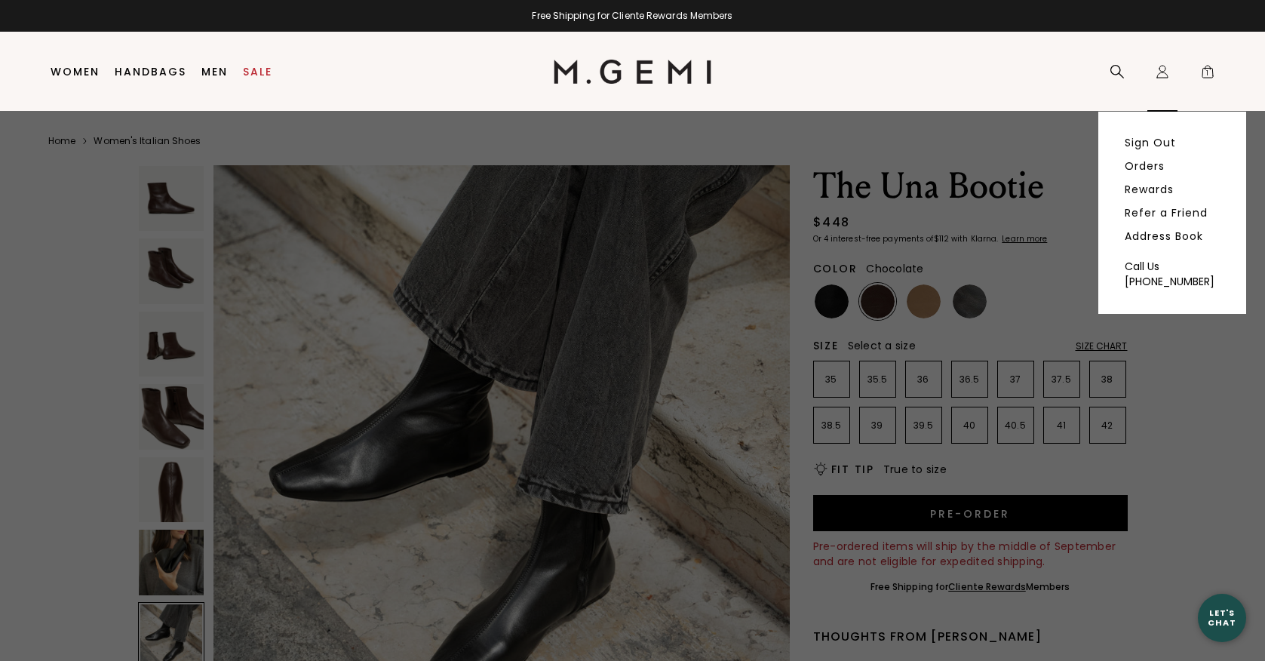
click at [1160, 72] on icon at bounding box center [1162, 74] width 11 height 5
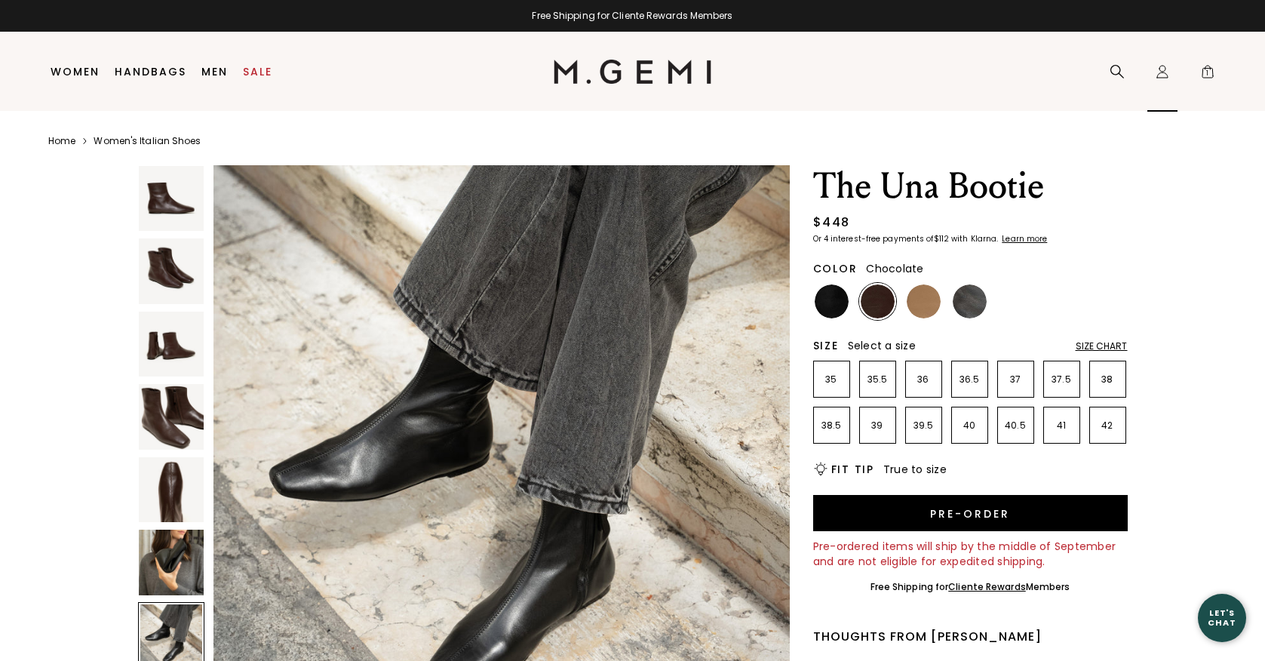
click at [1158, 71] on icon "Icons/20x20/profile@2x" at bounding box center [1162, 71] width 15 height 15
click at [1165, 72] on icon "Icons/20x20/profile@2x" at bounding box center [1162, 71] width 15 height 15
click at [1158, 66] on icon "Icons/20x20/profile@2x" at bounding box center [1162, 71] width 15 height 15
click at [1161, 70] on icon "Icons/20x20/profile@2x" at bounding box center [1162, 71] width 15 height 15
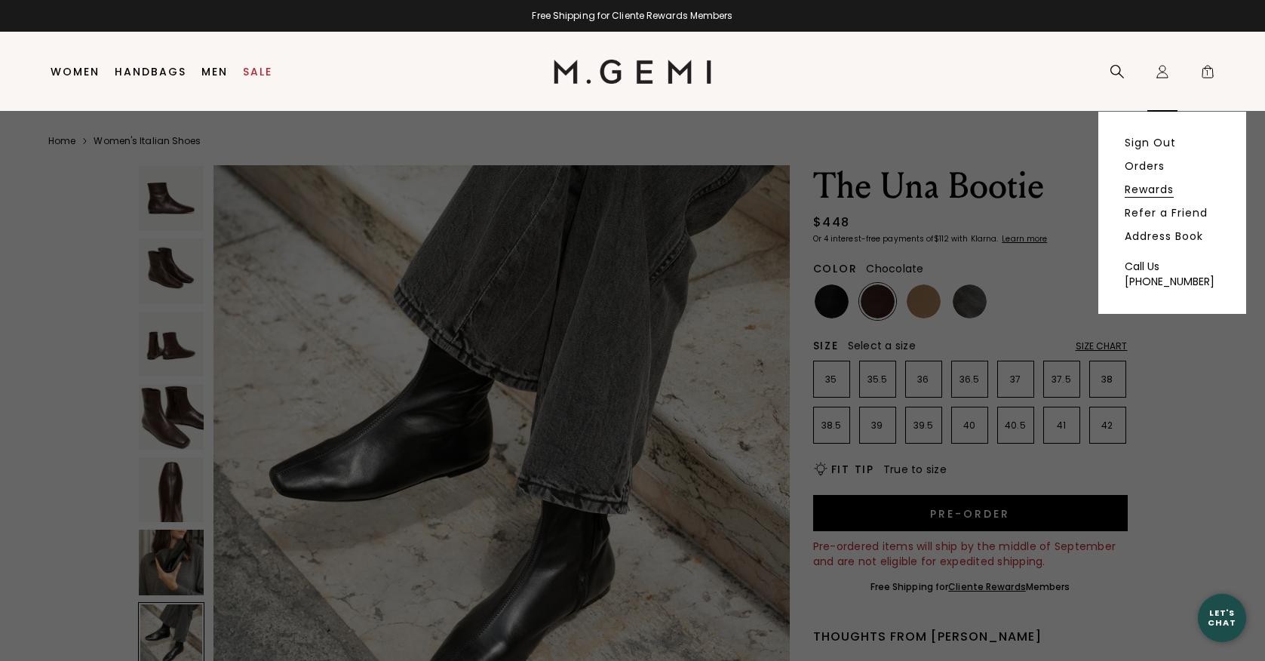
click at [1143, 189] on link "Rewards" at bounding box center [1149, 190] width 49 height 14
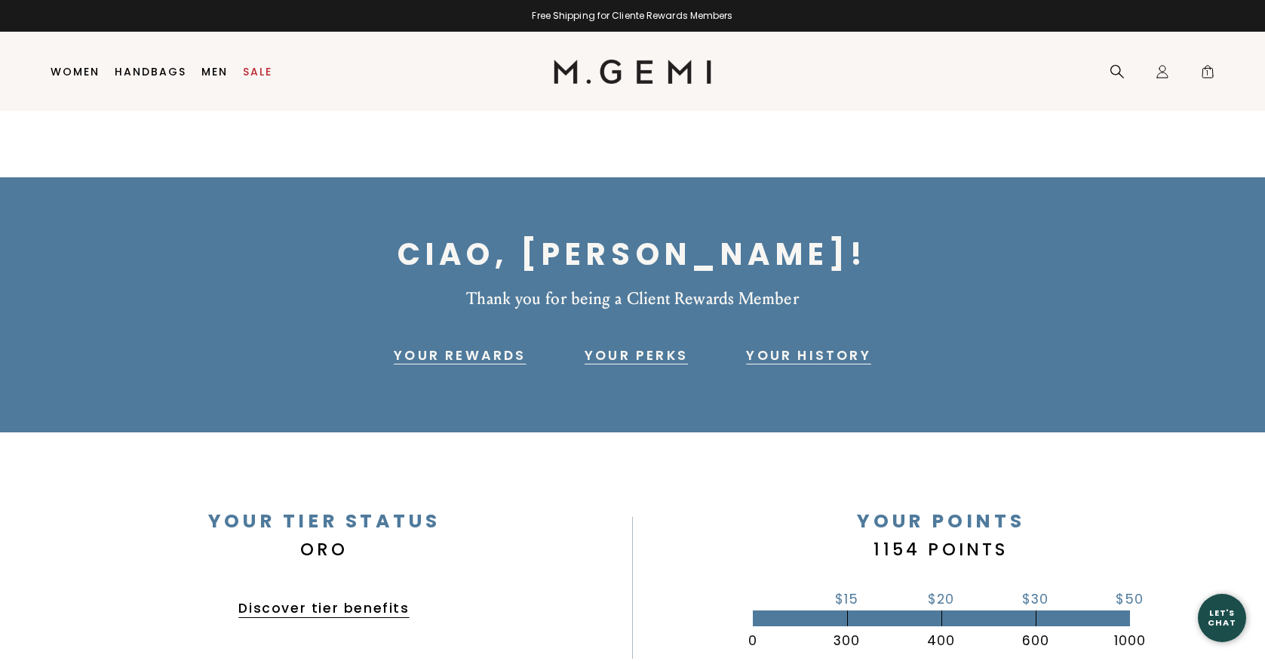
click at [1218, 404] on div "Ciao, jill! Thank you for being a Client Rewards Member Your Rewards Your Perks…" at bounding box center [632, 304] width 1265 height 255
click at [818, 357] on link "Your History" at bounding box center [808, 355] width 124 height 18
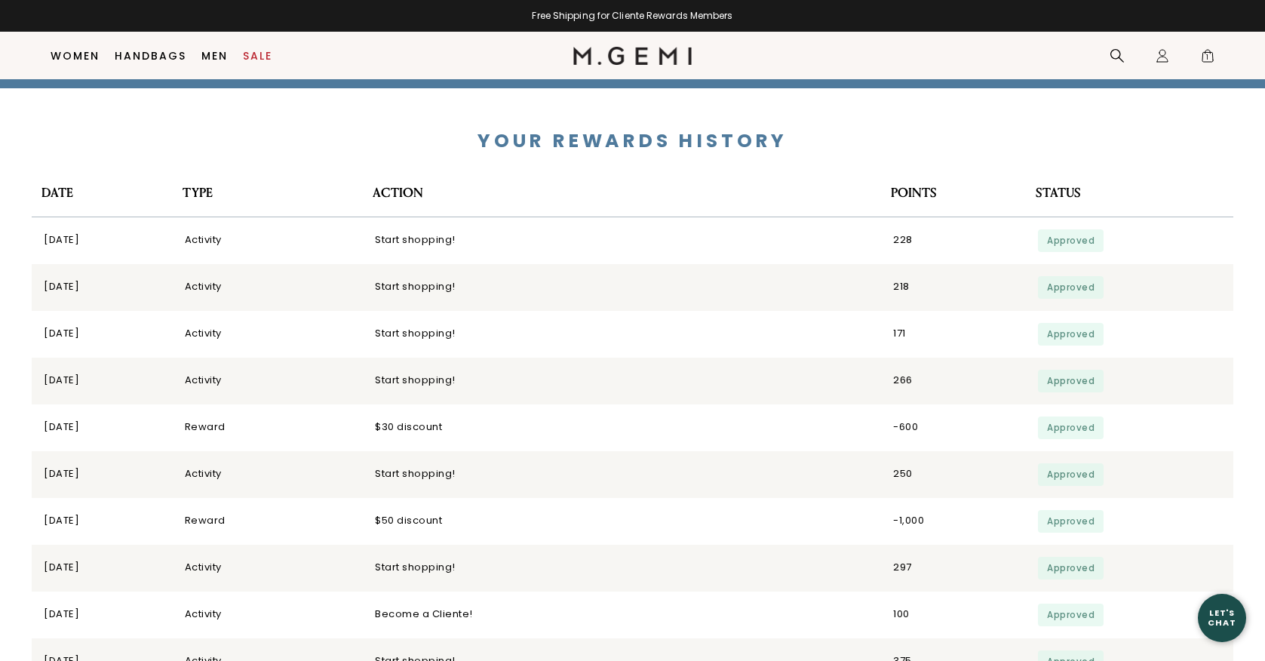
scroll to position [3222, 0]
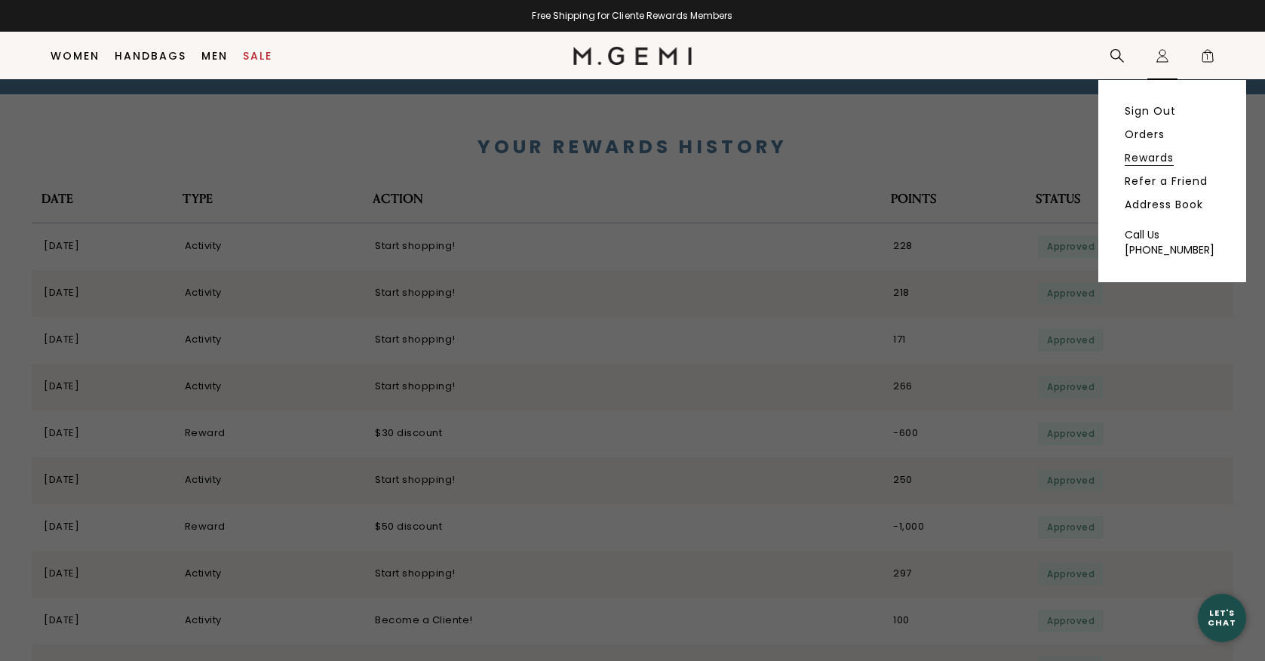
click at [1146, 157] on link "Rewards" at bounding box center [1149, 158] width 49 height 14
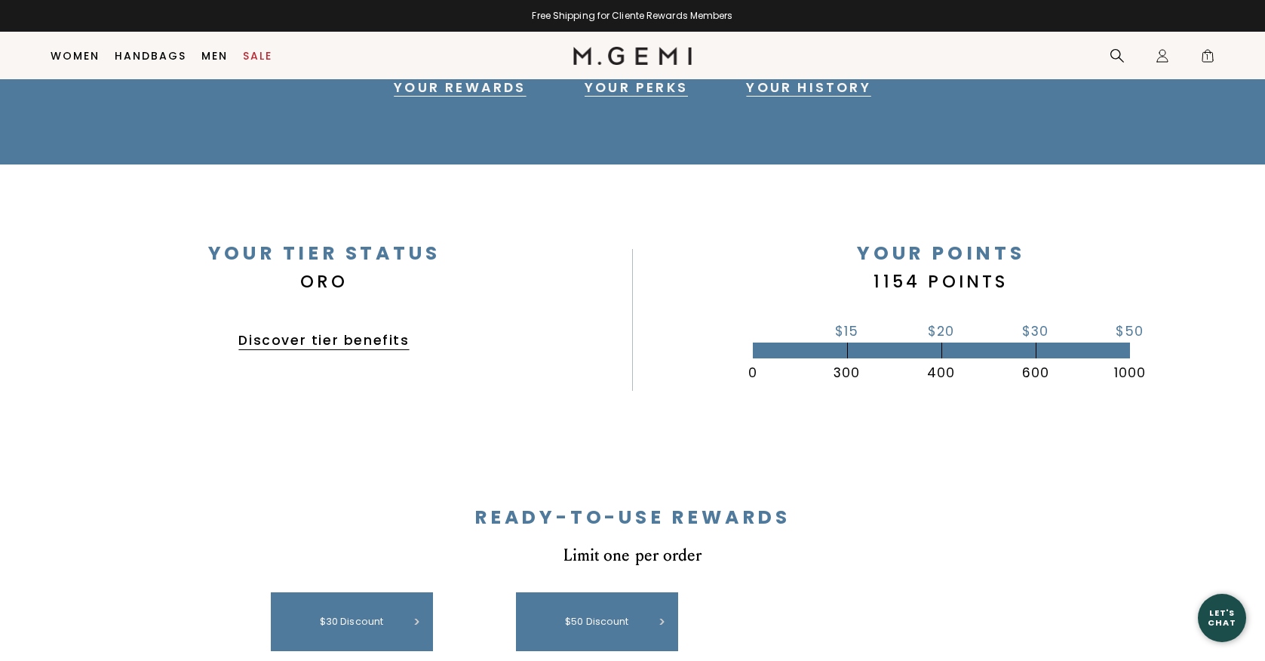
scroll to position [240, 0]
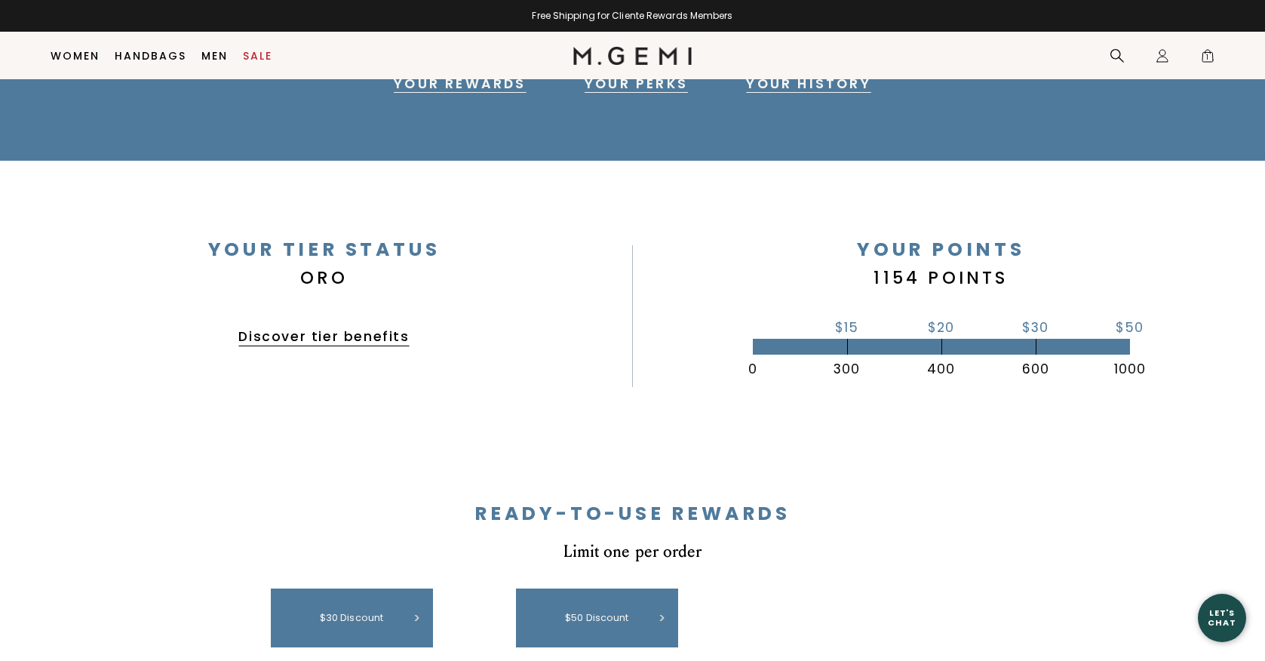
click at [323, 336] on link "Discover tier benefits" at bounding box center [323, 336] width 170 height 18
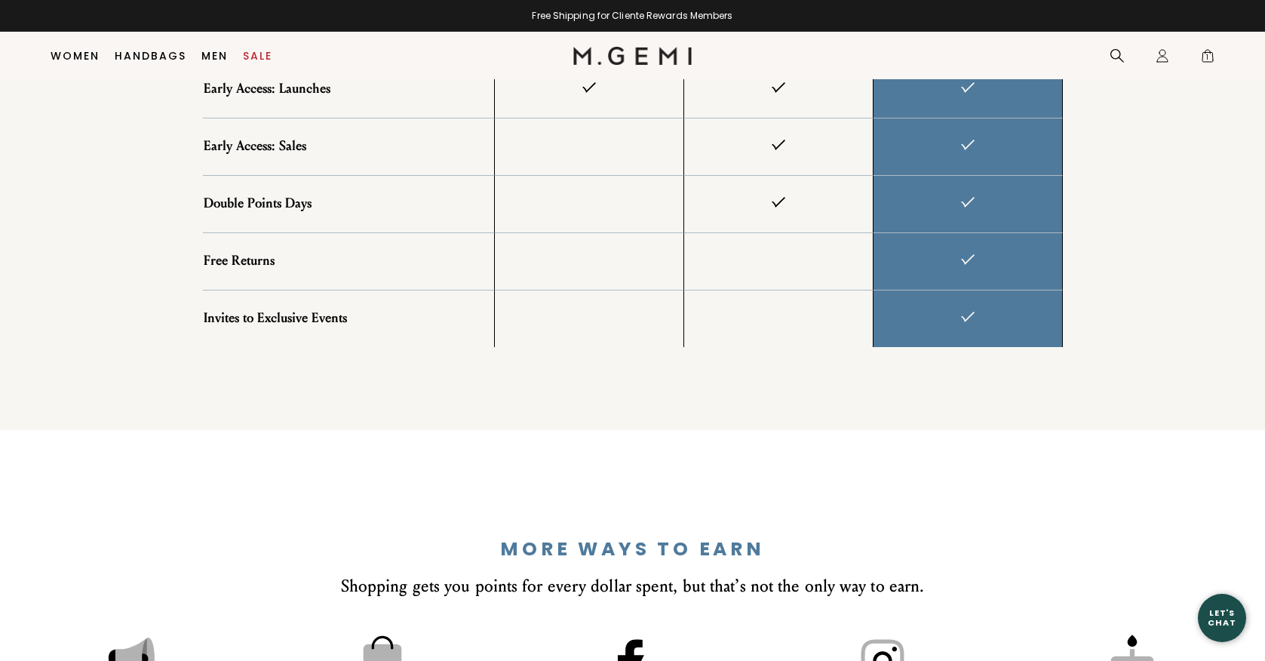
scroll to position [1772, 0]
